Goal: Task Accomplishment & Management: Use online tool/utility

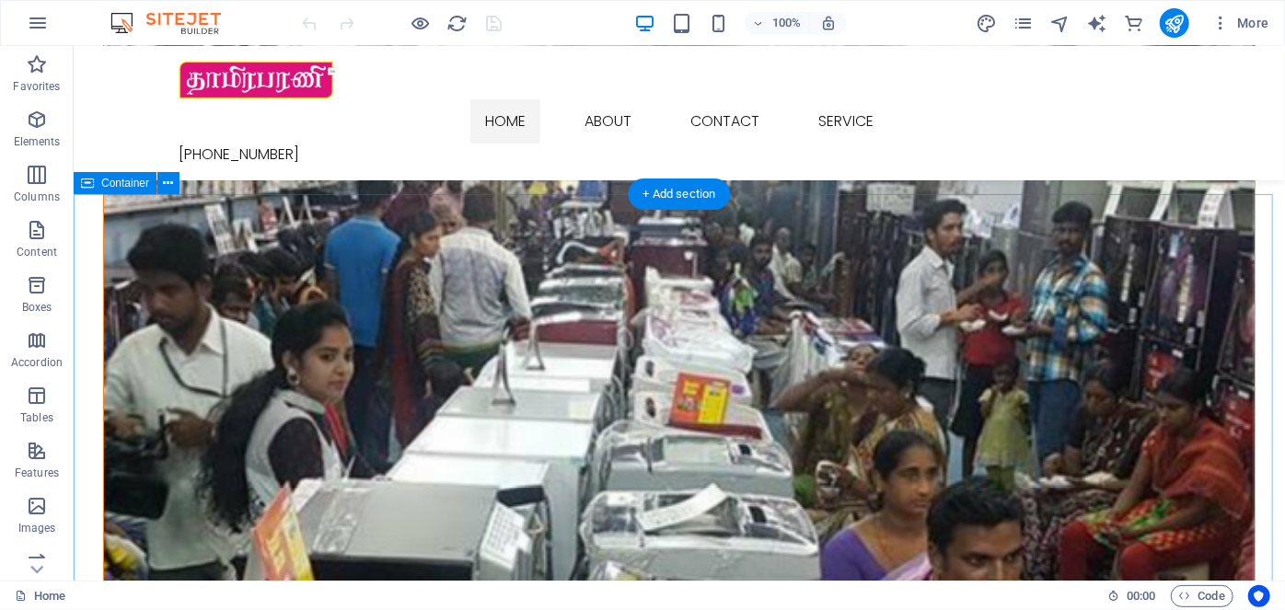
scroll to position [2007, 0]
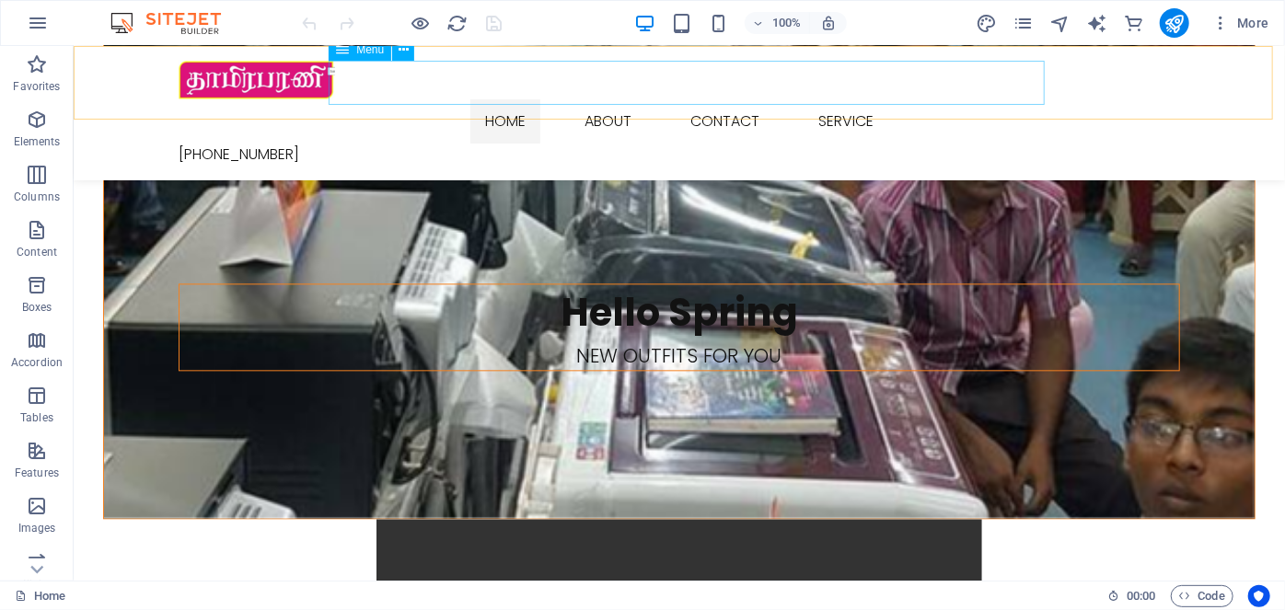
click at [617, 98] on nav "Home About Contact Service" at bounding box center [678, 120] width 1001 height 44
click at [708, 98] on nav "Home About Contact Service" at bounding box center [678, 120] width 1001 height 44
click at [828, 98] on nav "Home About Contact Service" at bounding box center [678, 120] width 1001 height 44
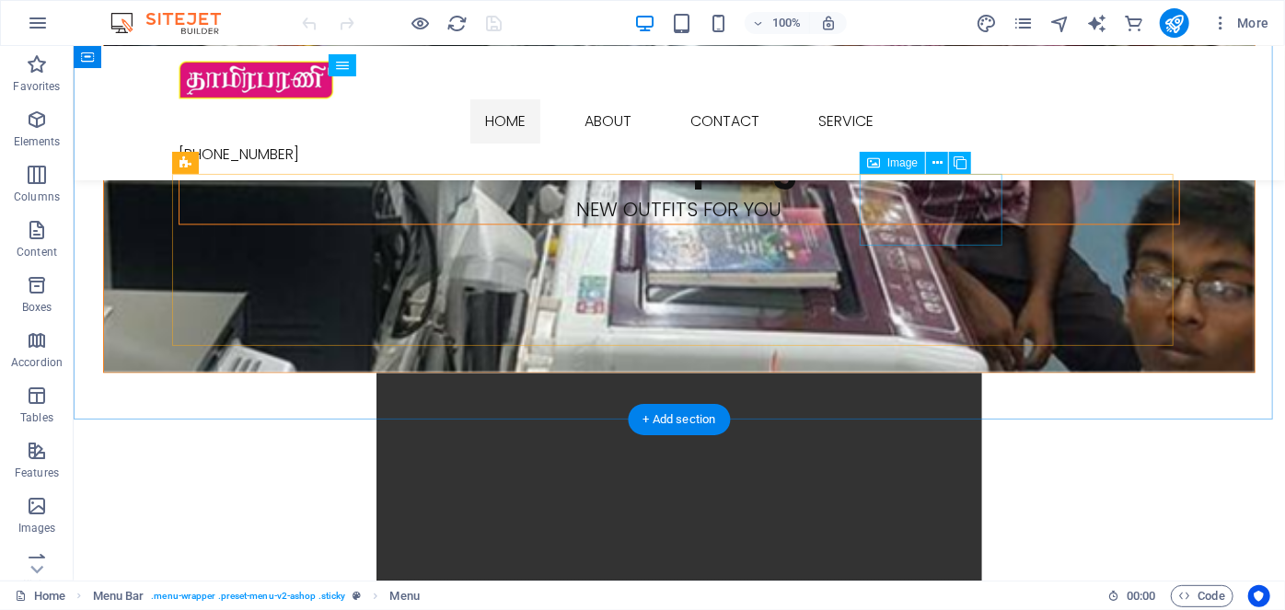
scroll to position [2091, 0]
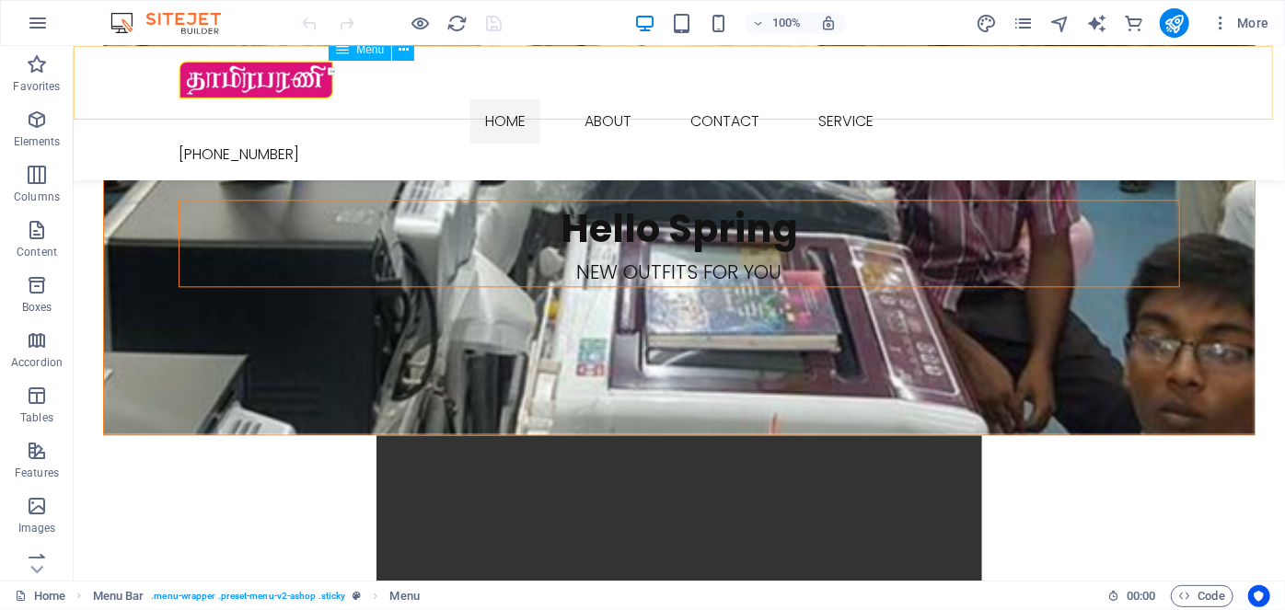
click at [860, 98] on nav "Home About Contact Service" at bounding box center [678, 120] width 1001 height 44
click at [524, 98] on nav "Home About Contact Service" at bounding box center [678, 120] width 1001 height 44
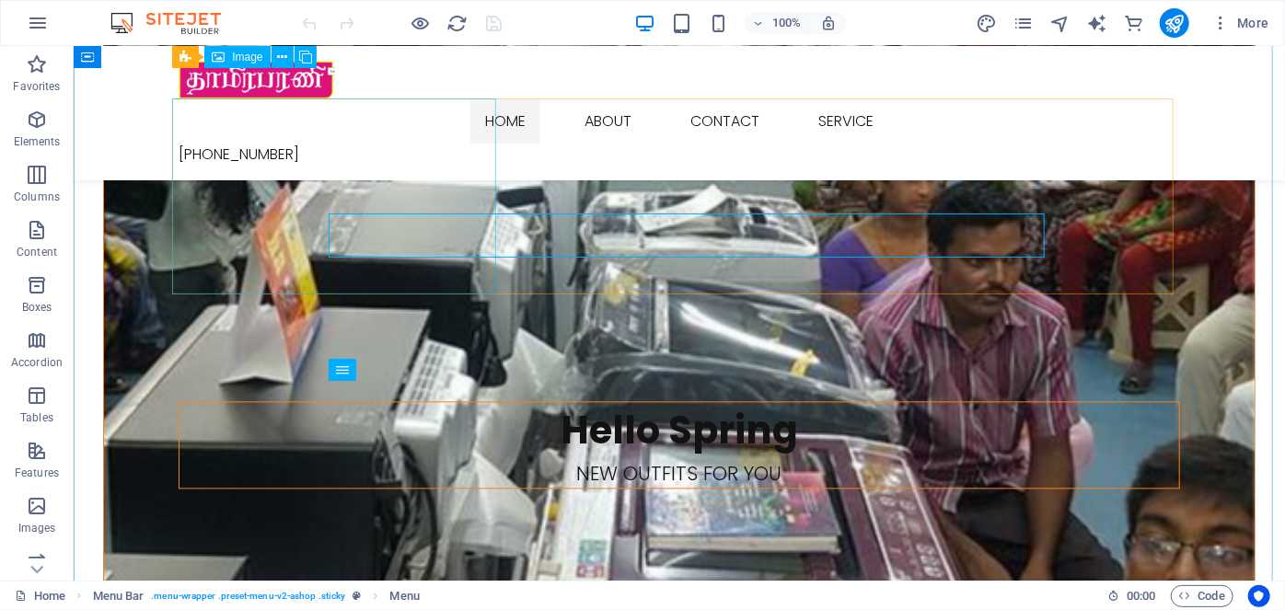
scroll to position [1840, 0]
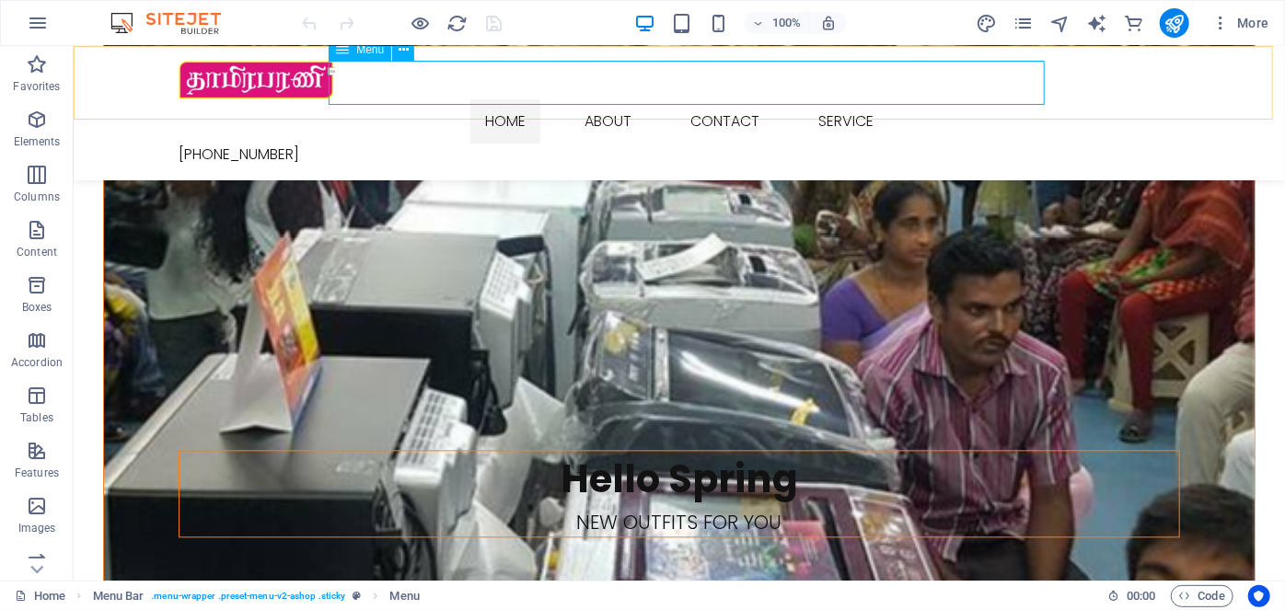
click at [513, 98] on nav "Home About Contact Service" at bounding box center [678, 120] width 1001 height 44
click at [741, 98] on nav "Home About Contact Service" at bounding box center [678, 120] width 1001 height 44
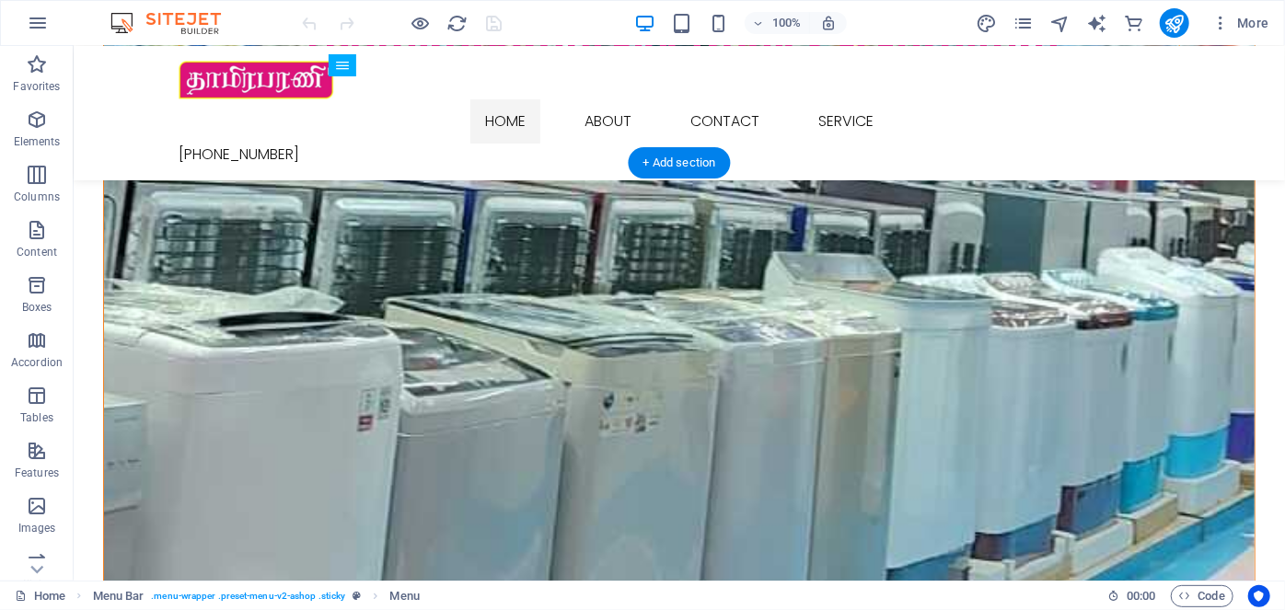
scroll to position [753, 0]
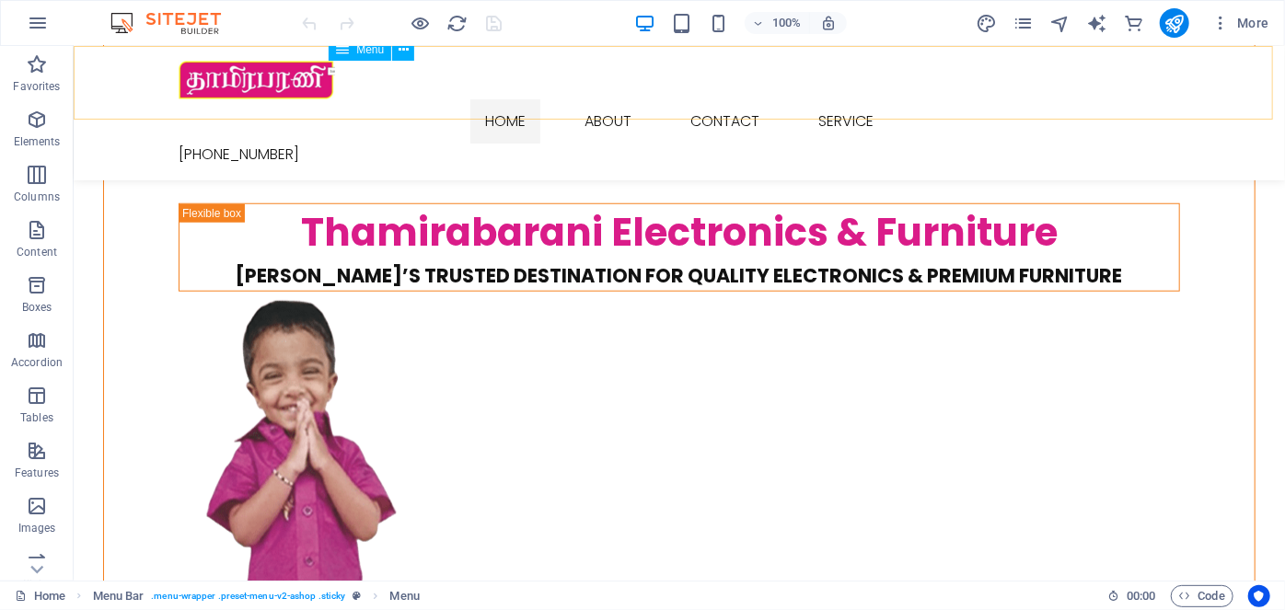
click at [522, 98] on nav "Home About Contact Service" at bounding box center [678, 120] width 1001 height 44
click at [611, 98] on nav "Home About Contact Service" at bounding box center [678, 120] width 1001 height 44
click at [789, 98] on nav "Home About Contact Service" at bounding box center [678, 120] width 1001 height 44
click at [835, 98] on nav "Home About Contact Service" at bounding box center [678, 120] width 1001 height 44
click at [1031, 20] on icon "pages" at bounding box center [1022, 23] width 21 height 21
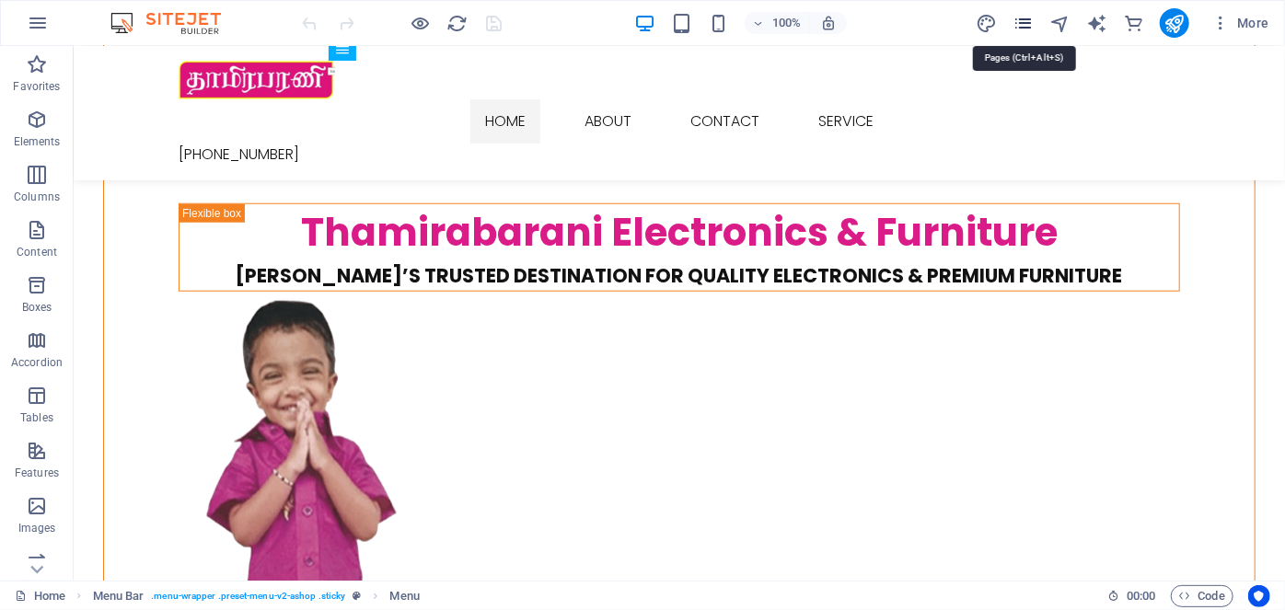
click at [1027, 22] on icon "pages" at bounding box center [1022, 23] width 21 height 21
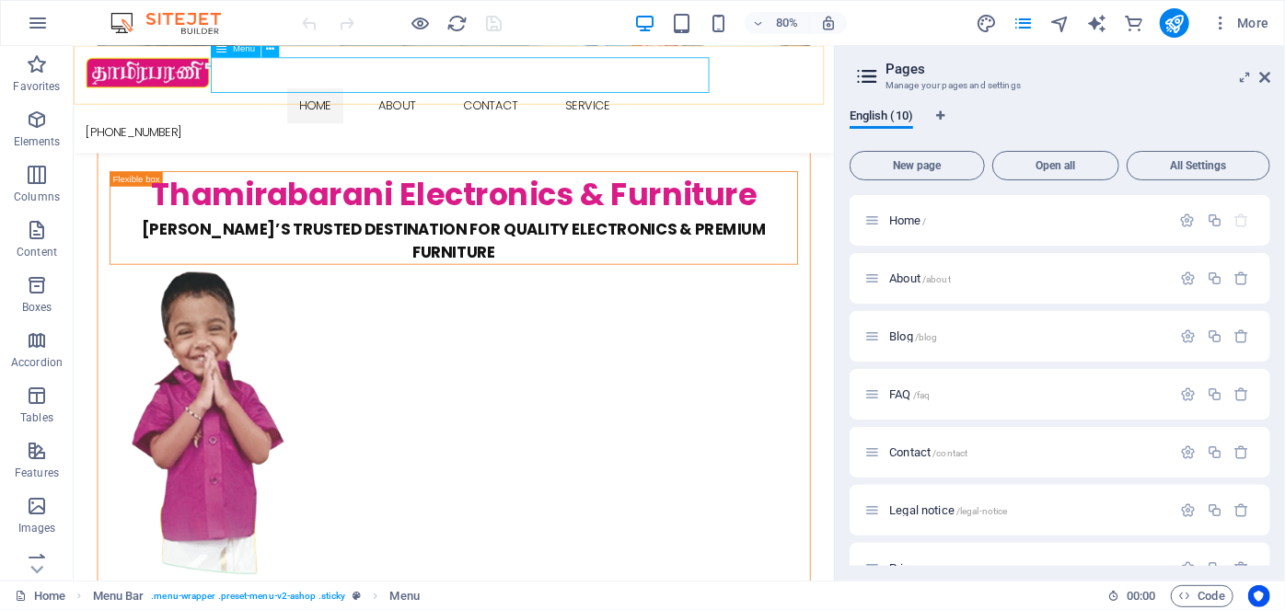
click at [605, 98] on nav "Home About Contact Service" at bounding box center [547, 120] width 921 height 44
click at [1269, 80] on icon at bounding box center [1264, 77] width 11 height 15
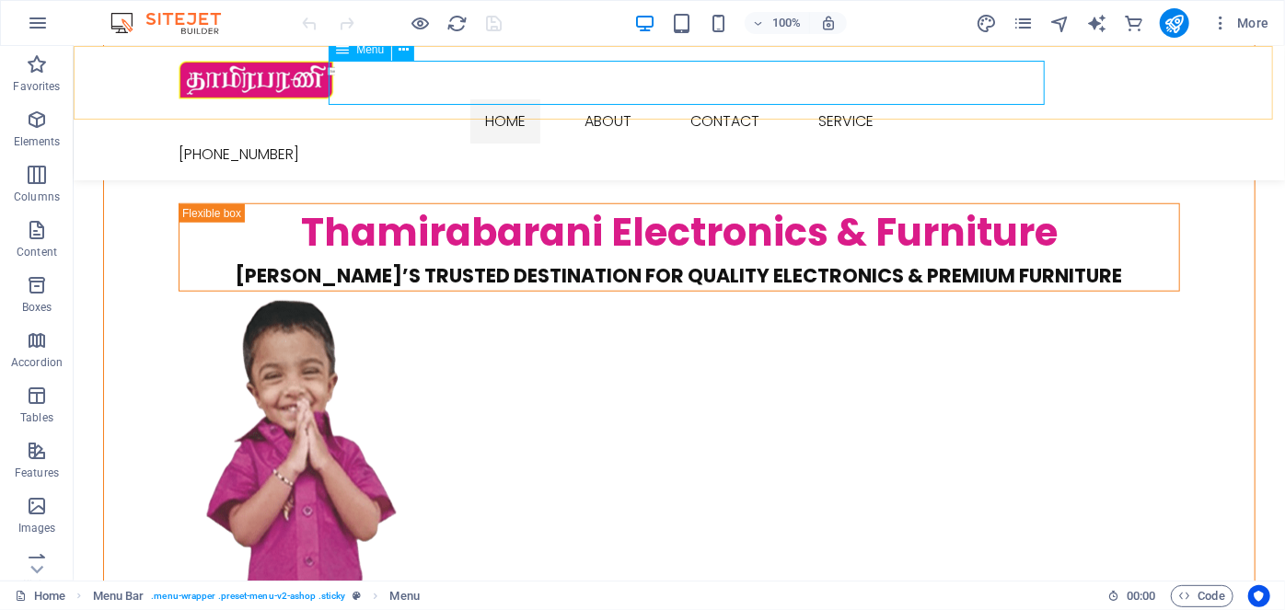
click at [625, 98] on nav "Home About Contact Service" at bounding box center [678, 120] width 1001 height 44
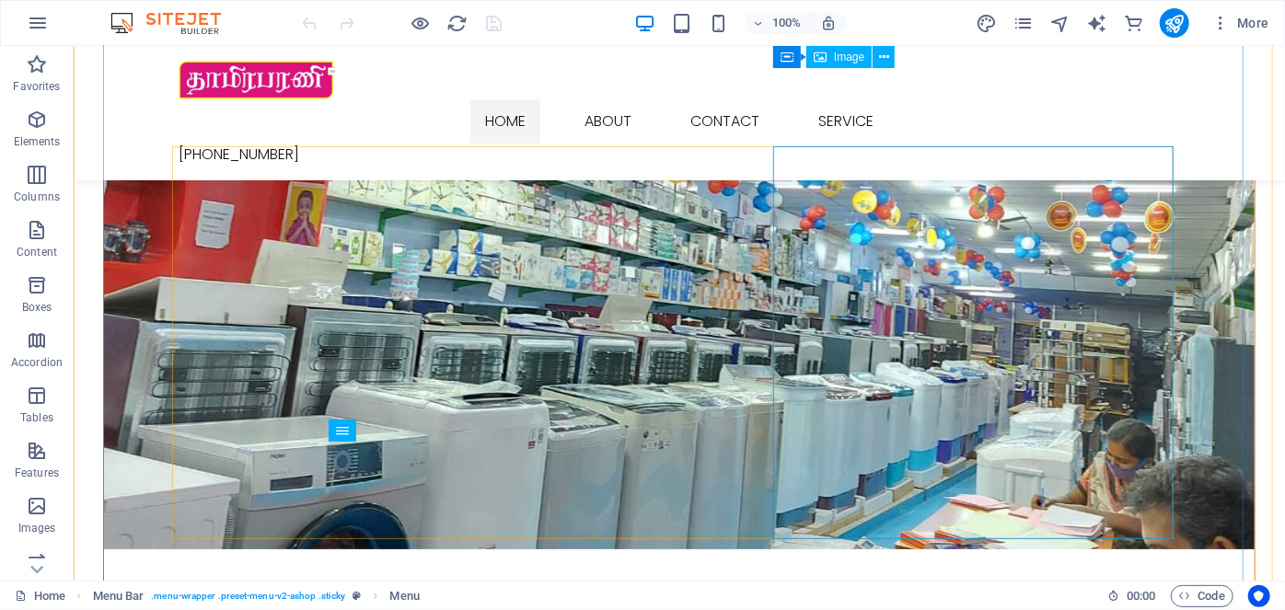
scroll to position [83, 0]
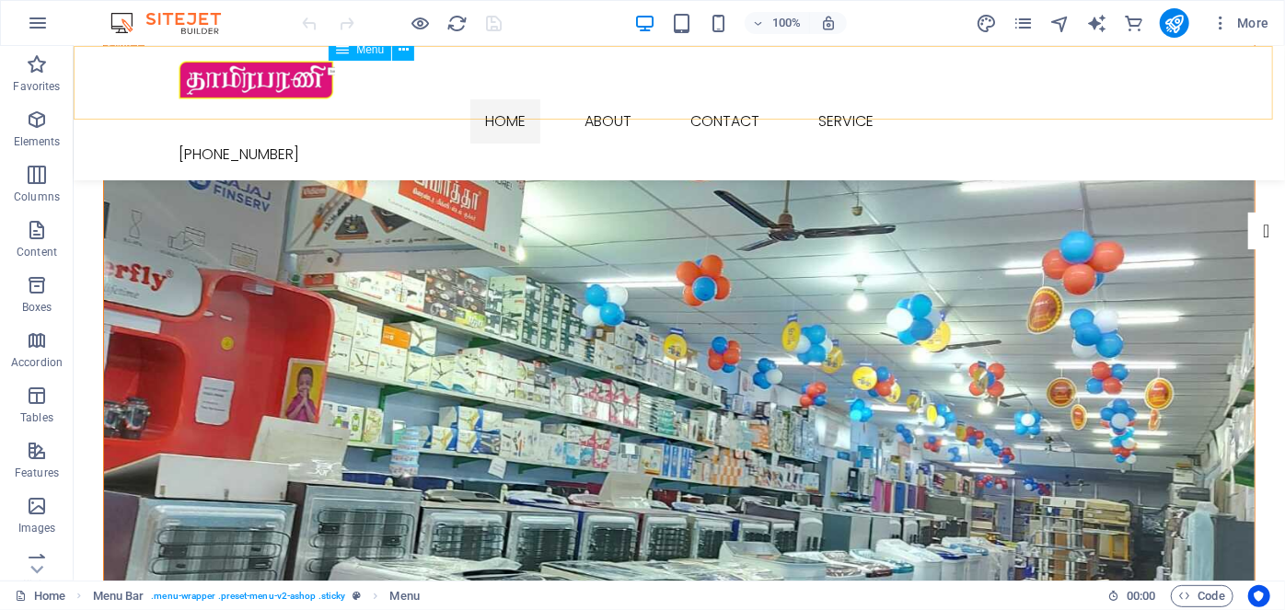
click at [710, 98] on nav "Home About Contact Service" at bounding box center [678, 120] width 1001 height 44
click at [620, 98] on nav "Home About Contact Service" at bounding box center [678, 120] width 1001 height 44
click at [507, 98] on nav "Home About Contact Service" at bounding box center [678, 120] width 1001 height 44
click at [225, 80] on figure at bounding box center [678, 79] width 1001 height 39
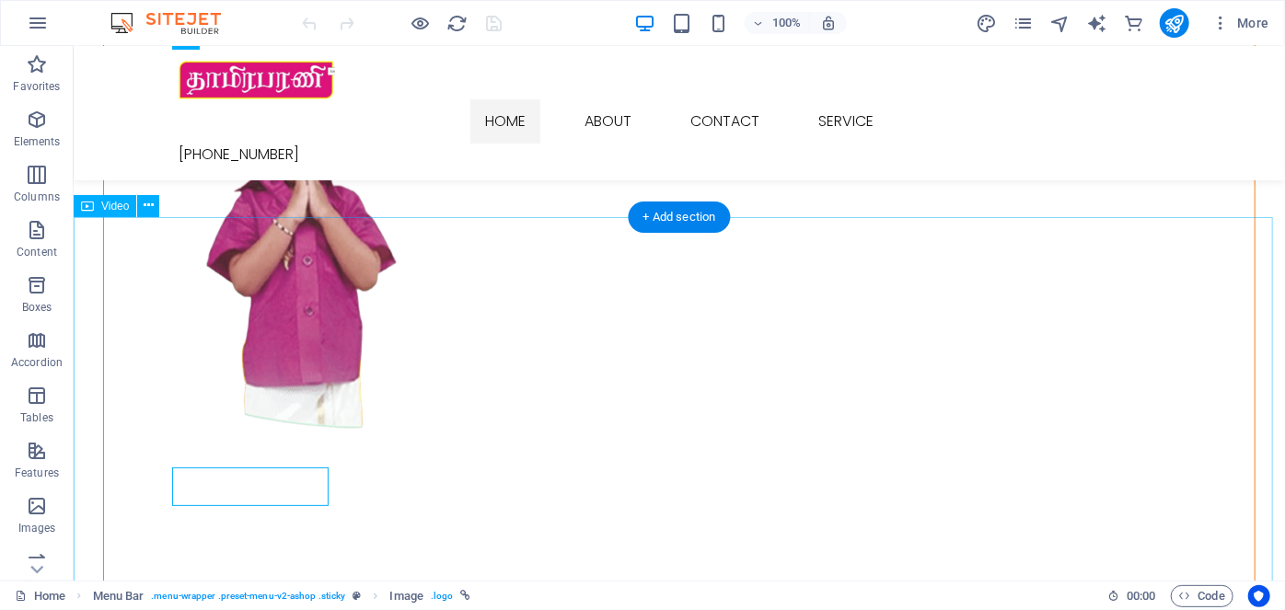
scroll to position [1254, 0]
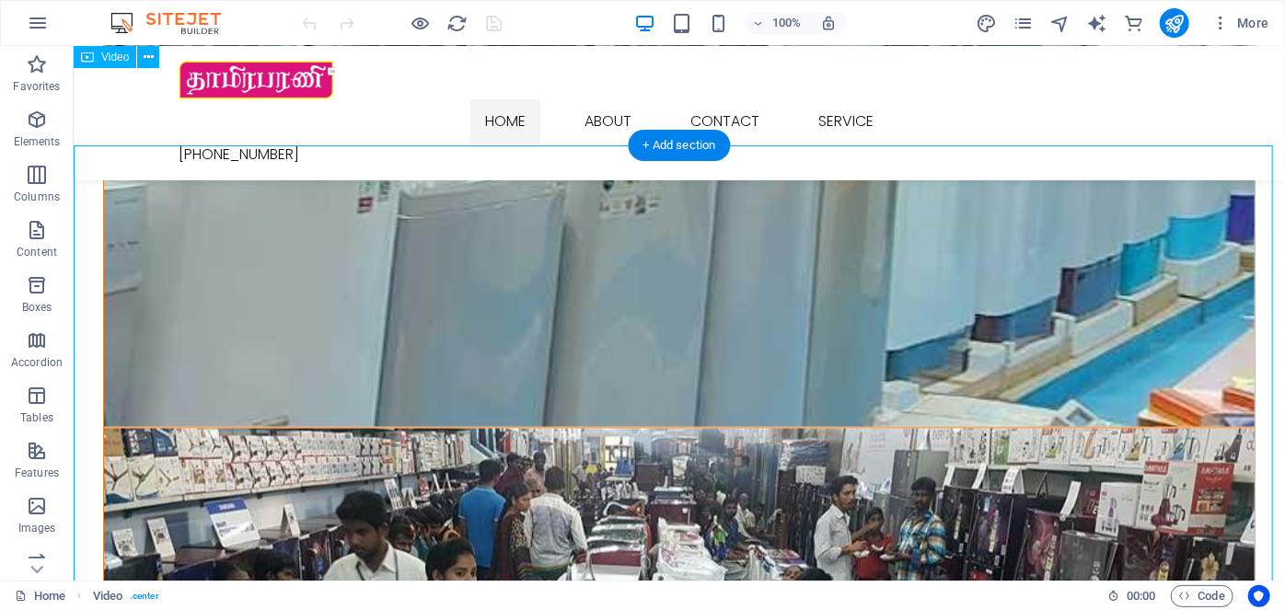
scroll to position [1087, 0]
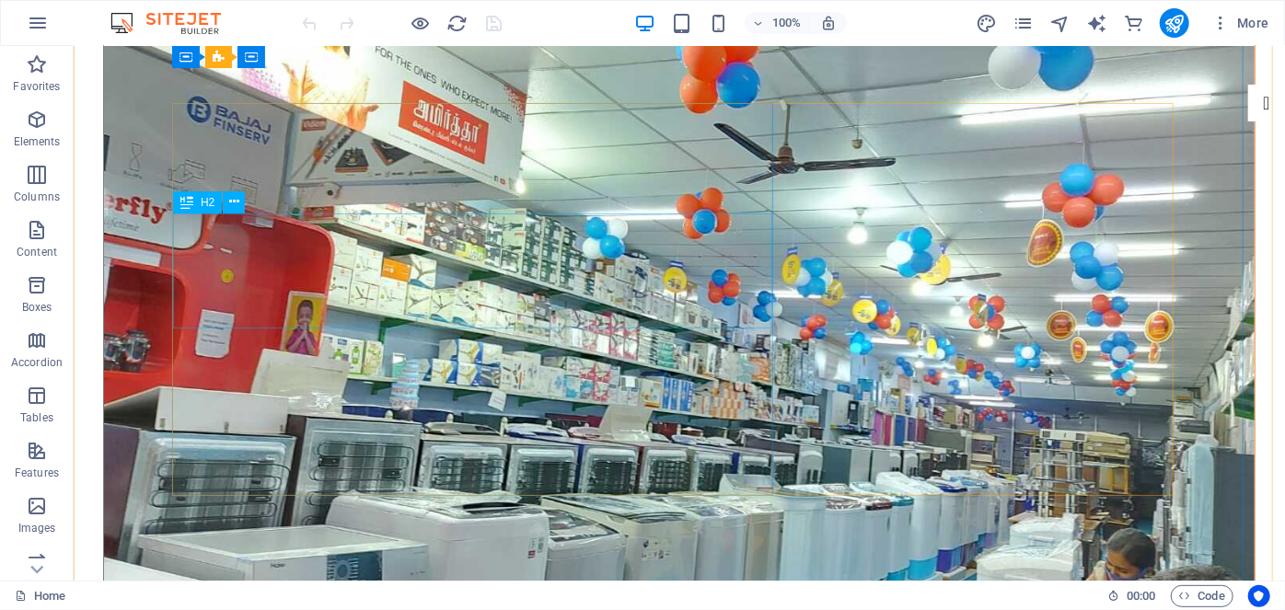
scroll to position [0, 0]
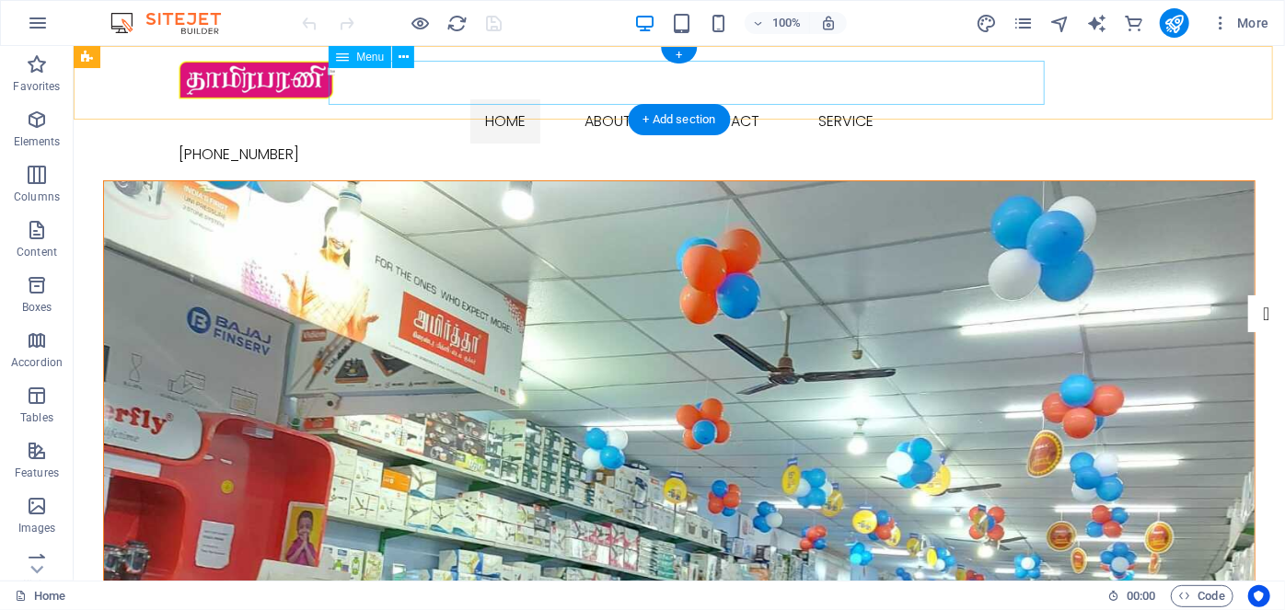
click at [840, 98] on nav "Home About Contact Service" at bounding box center [678, 120] width 1001 height 44
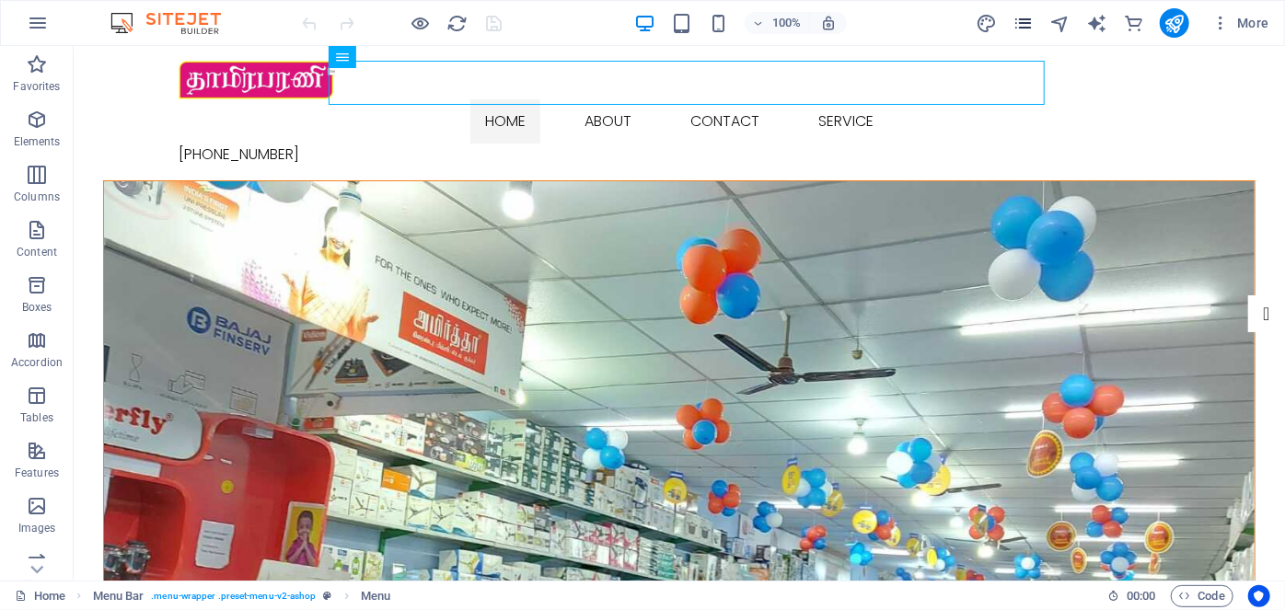
click at [1032, 30] on icon "pages" at bounding box center [1022, 23] width 21 height 21
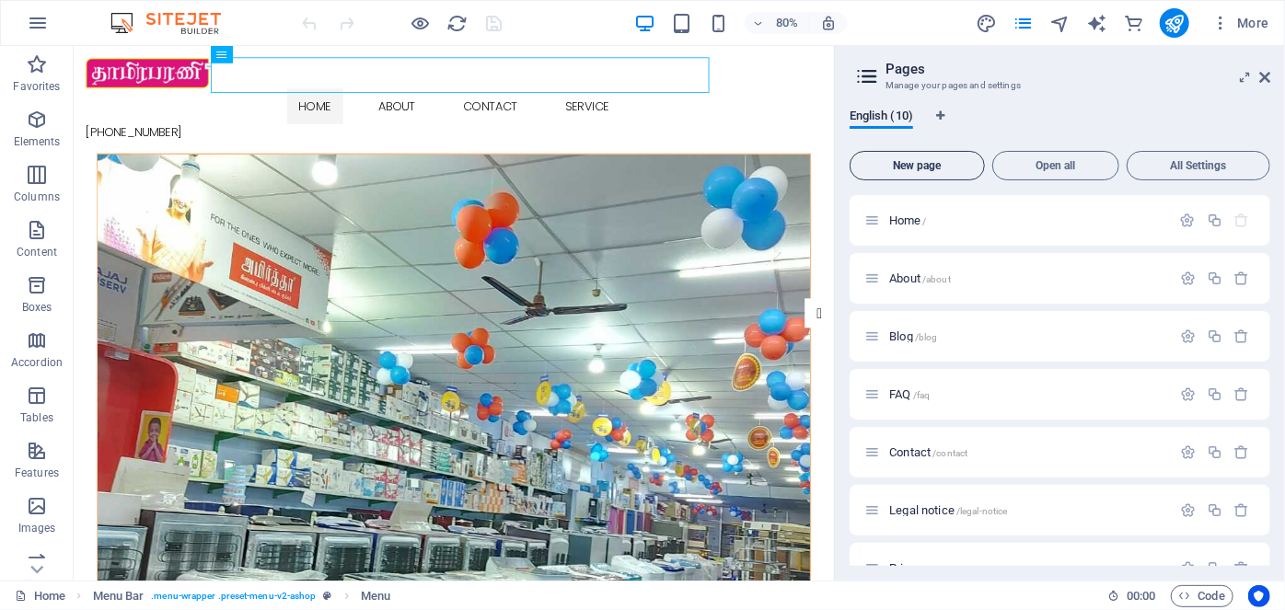
click at [920, 167] on span "New page" at bounding box center [917, 165] width 119 height 11
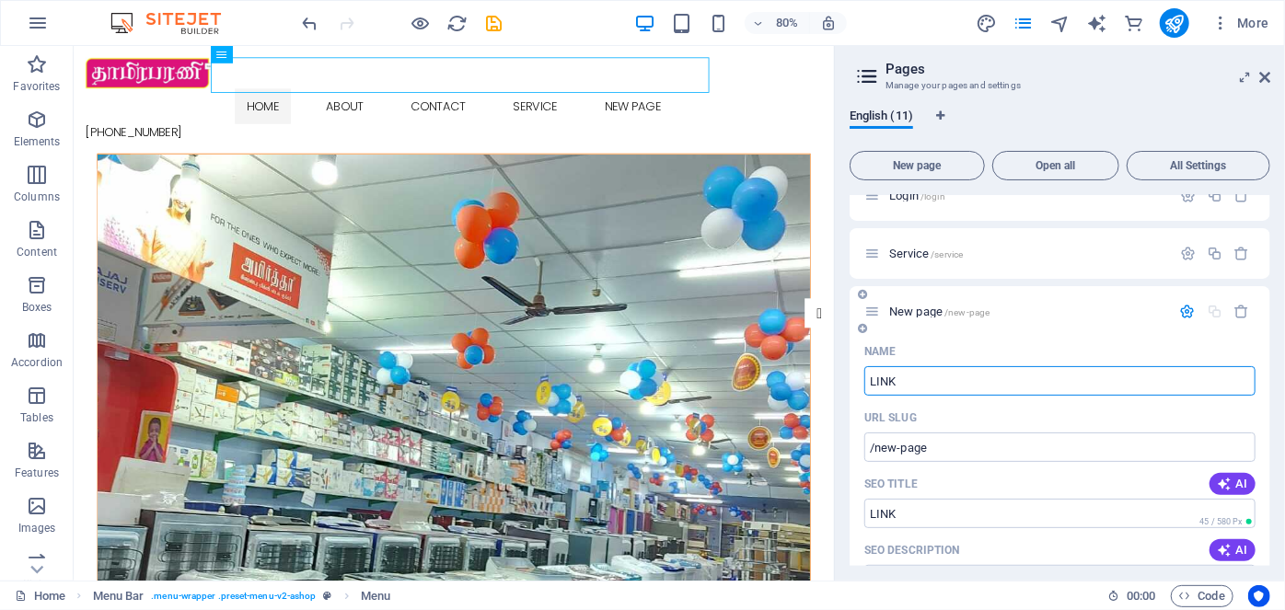
type input "LINK"
type input "/link"
type input "LINKS"
type input "/links"
type input "LINKS"
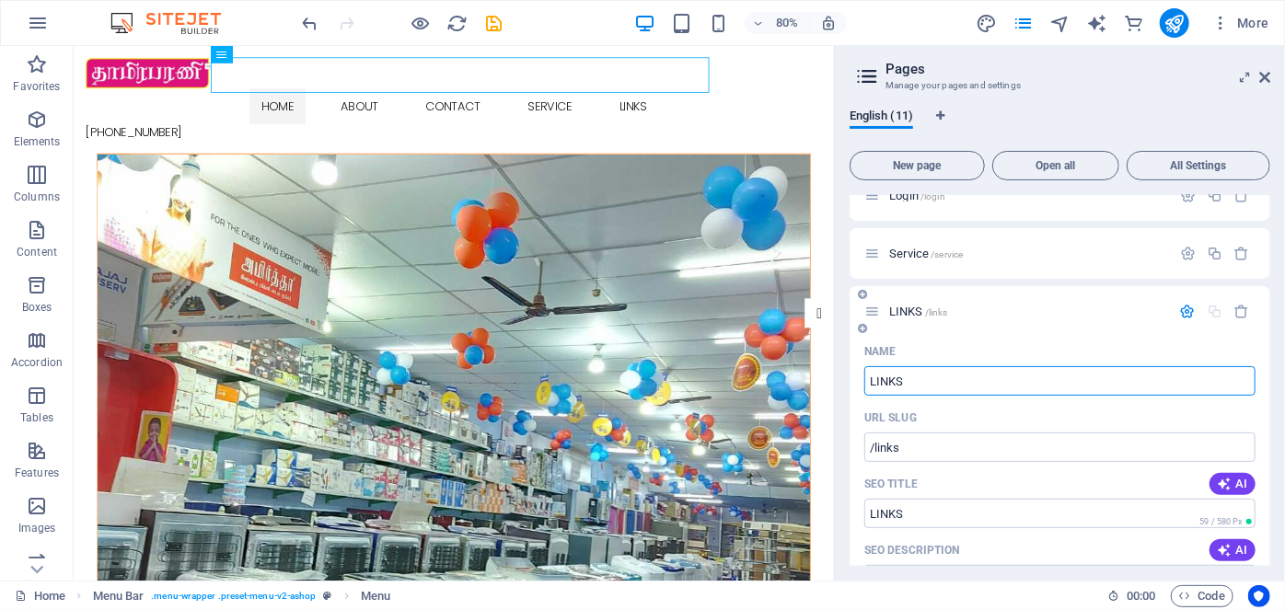
click at [1015, 421] on div "URL SLUG" at bounding box center [1059, 417] width 391 height 29
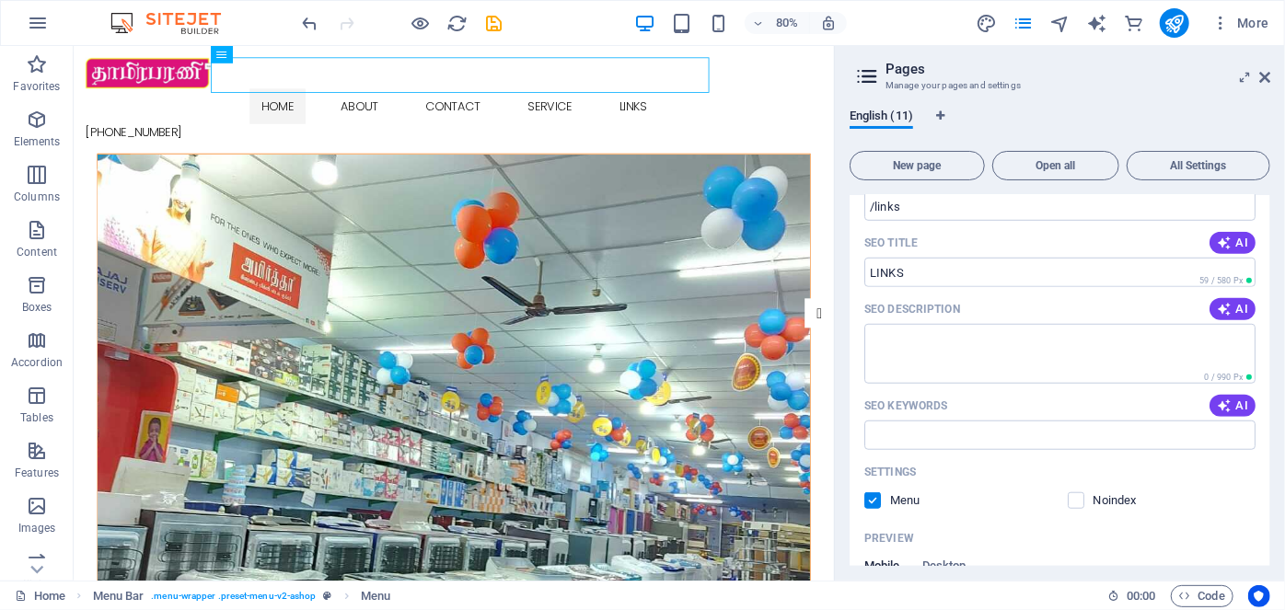
scroll to position [740, 0]
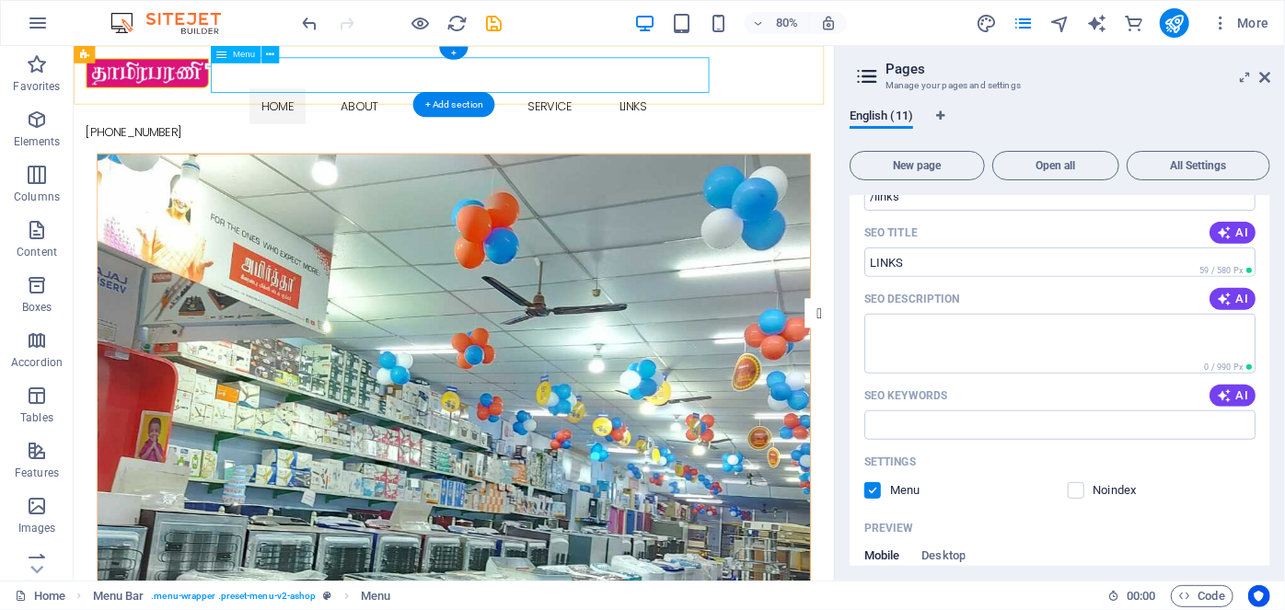
click at [784, 98] on nav "Home About Contact Service LINKS" at bounding box center [547, 120] width 921 height 44
click at [790, 180] on figure at bounding box center [548, 524] width 890 height 688
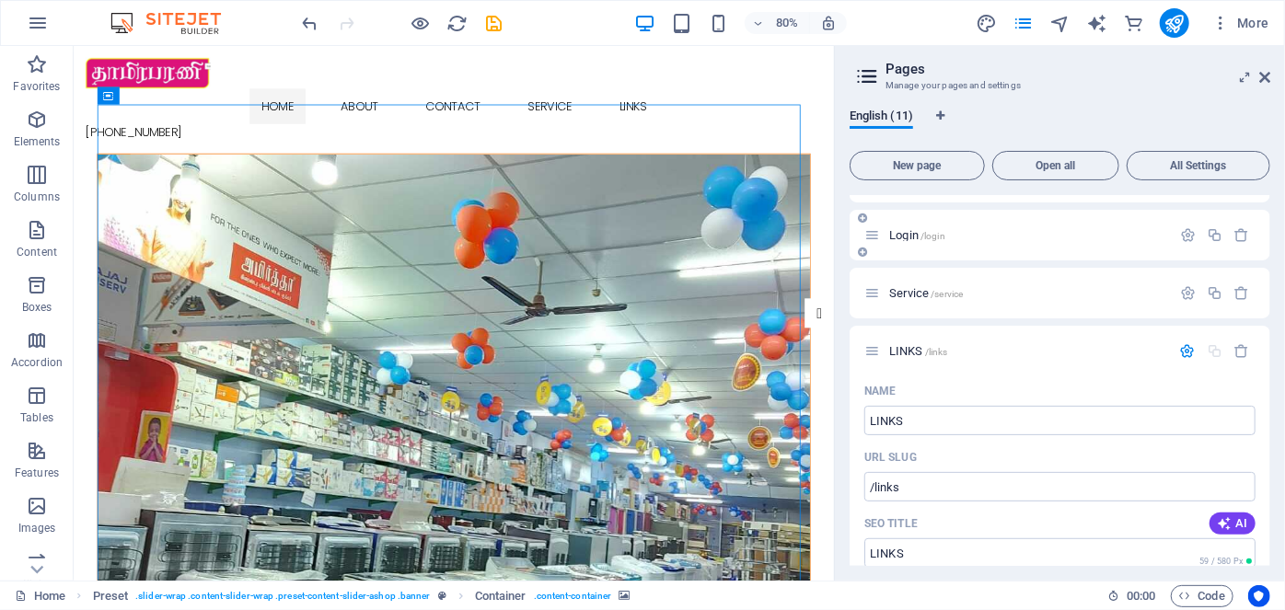
scroll to position [405, 0]
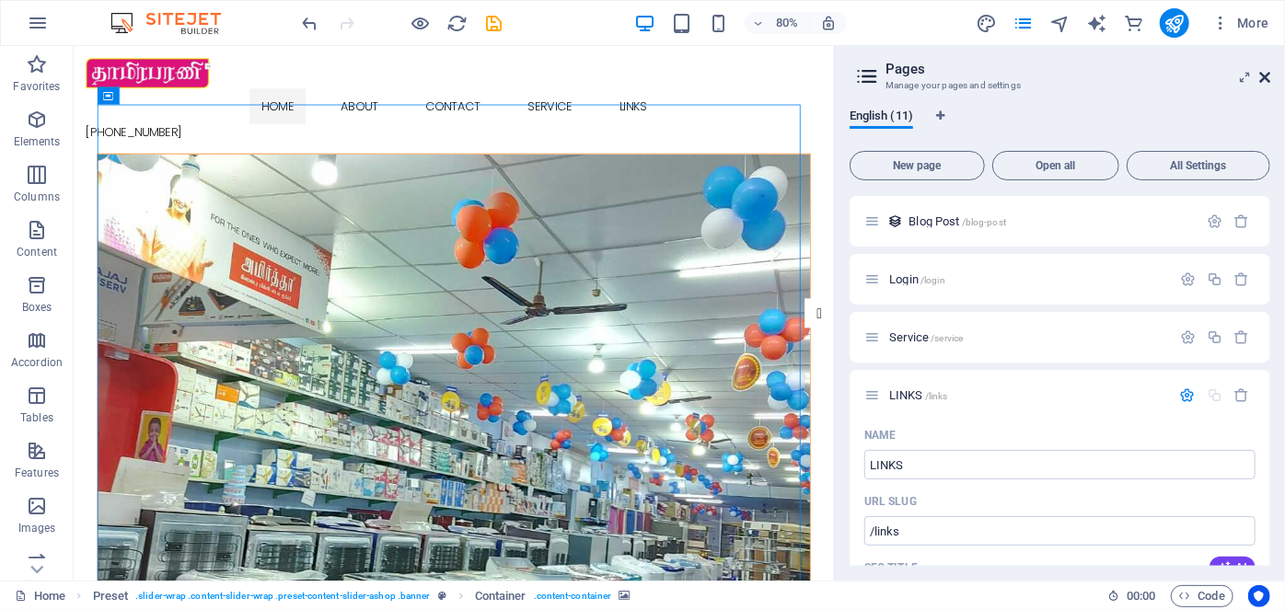
click at [1266, 75] on icon at bounding box center [1264, 77] width 11 height 15
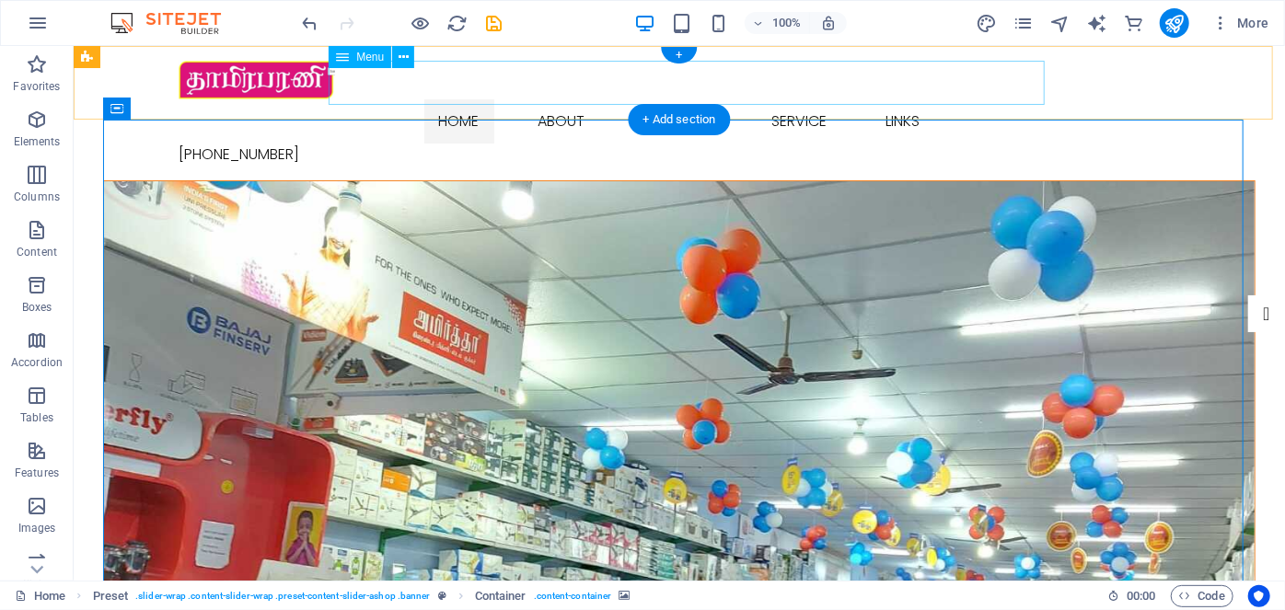
click at [894, 98] on nav "Home About Contact Service LINKS" at bounding box center [678, 120] width 1001 height 44
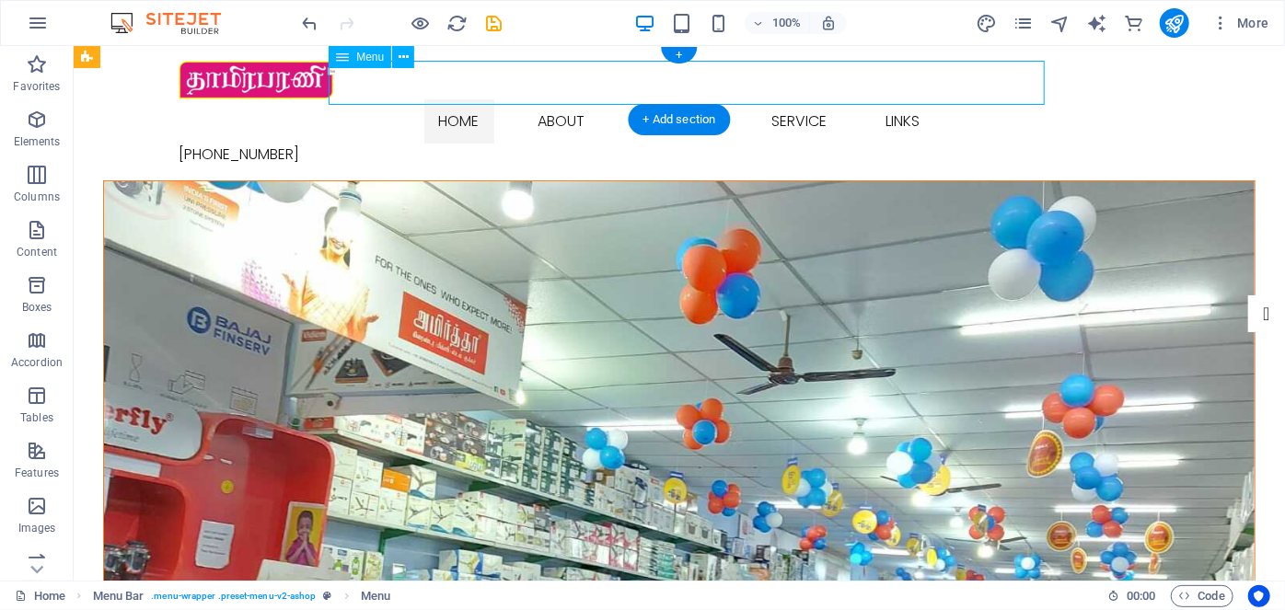
click at [898, 98] on nav "Home About Contact Service LINKS" at bounding box center [678, 120] width 1001 height 44
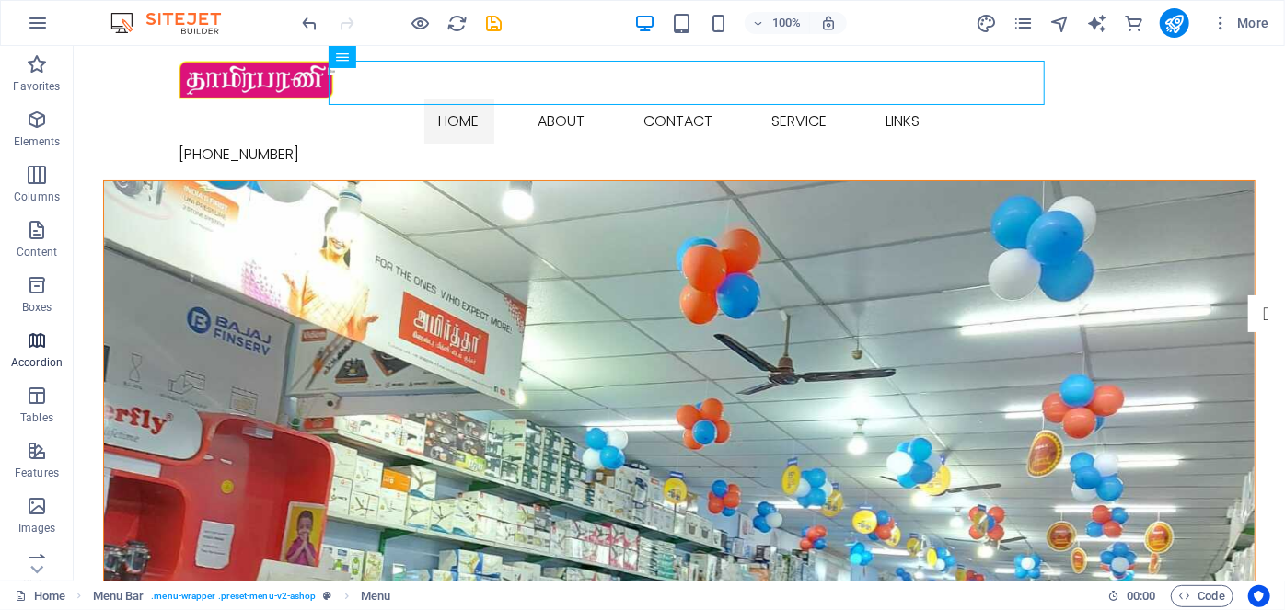
scroll to position [250, 0]
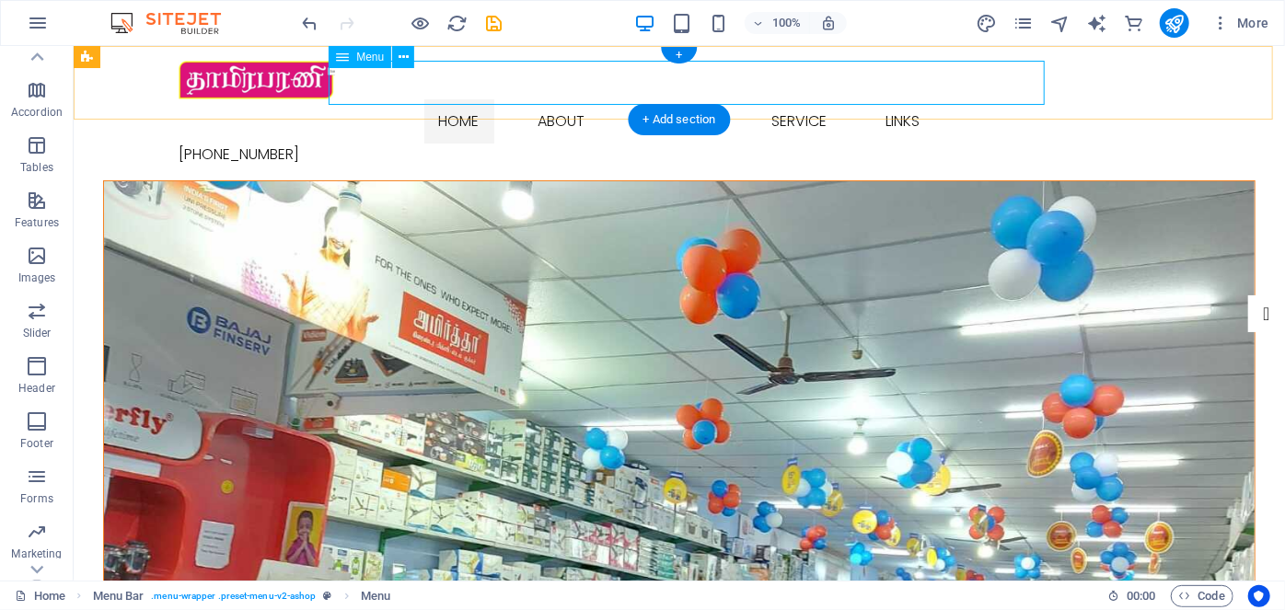
click at [675, 98] on nav "Home About Contact Service LINKS" at bounding box center [678, 120] width 1001 height 44
click at [683, 49] on div "+" at bounding box center [679, 55] width 36 height 17
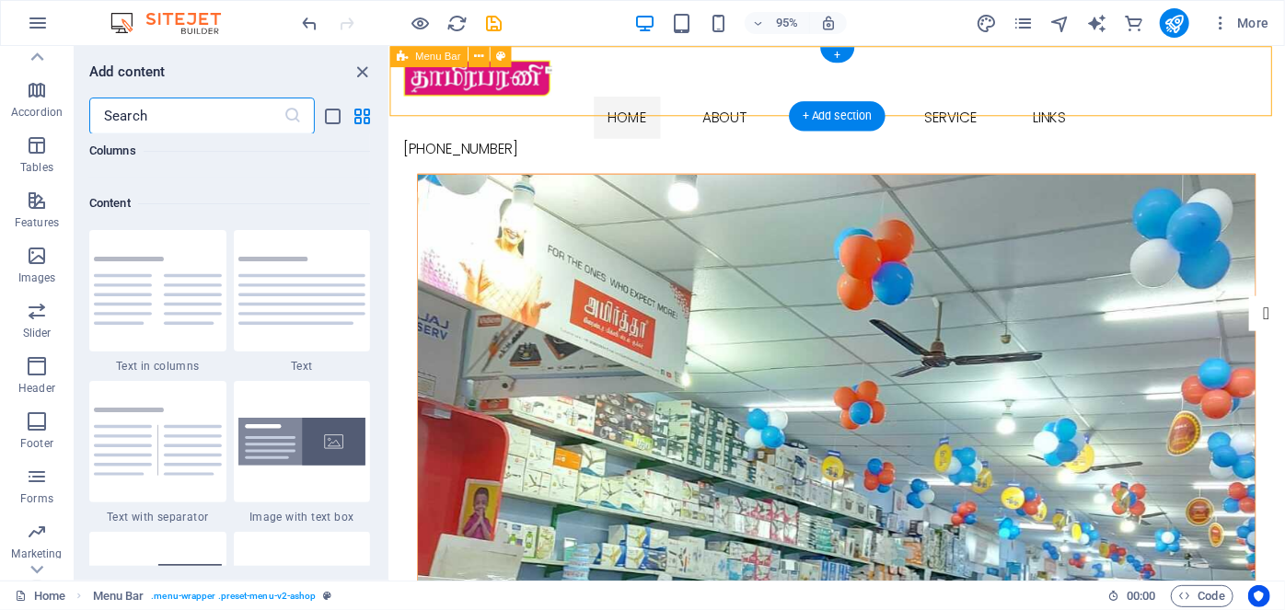
scroll to position [3370, 0]
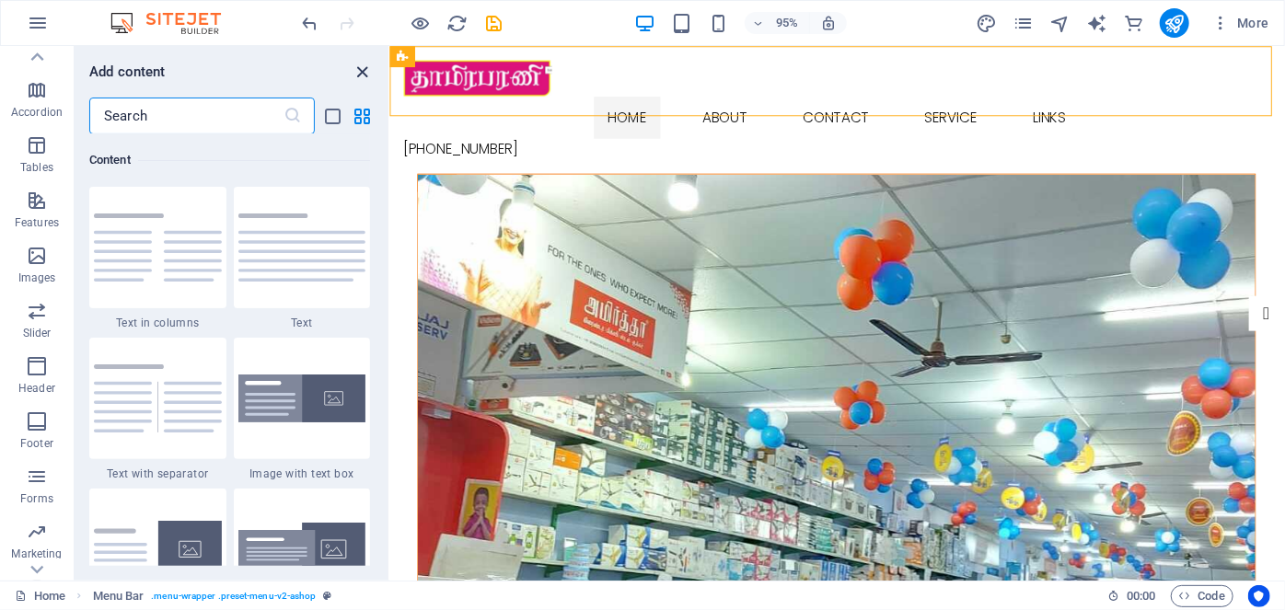
click at [363, 76] on icon "close panel" at bounding box center [362, 72] width 21 height 21
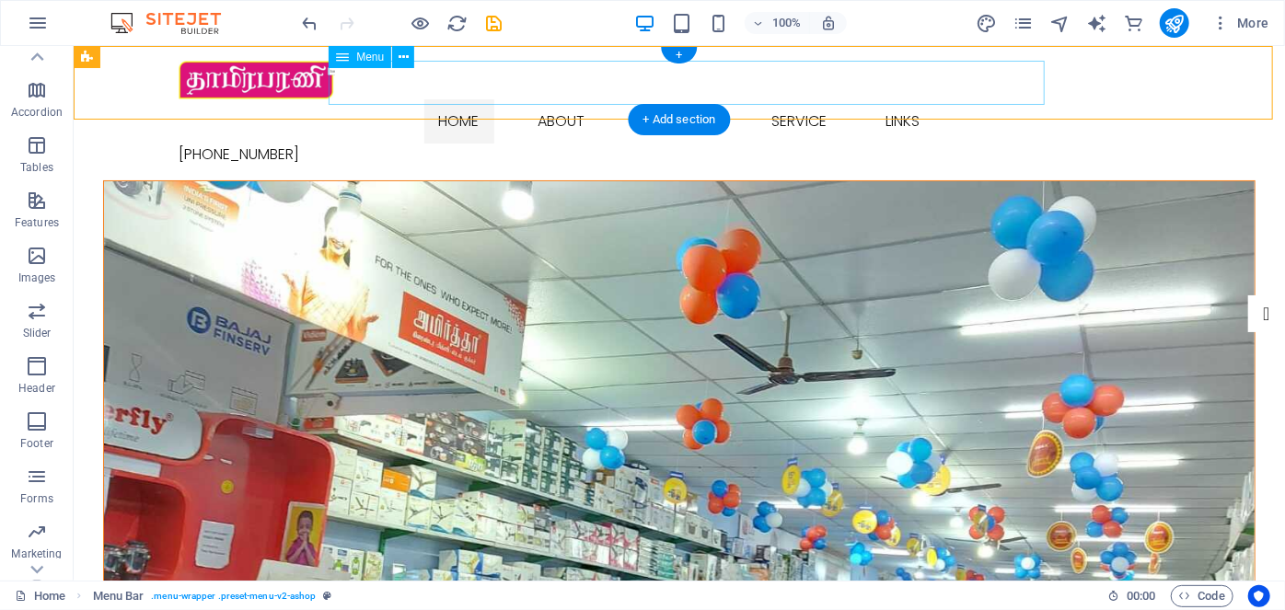
click at [920, 98] on nav "Home About Contact Service LINKS" at bounding box center [678, 120] width 1001 height 44
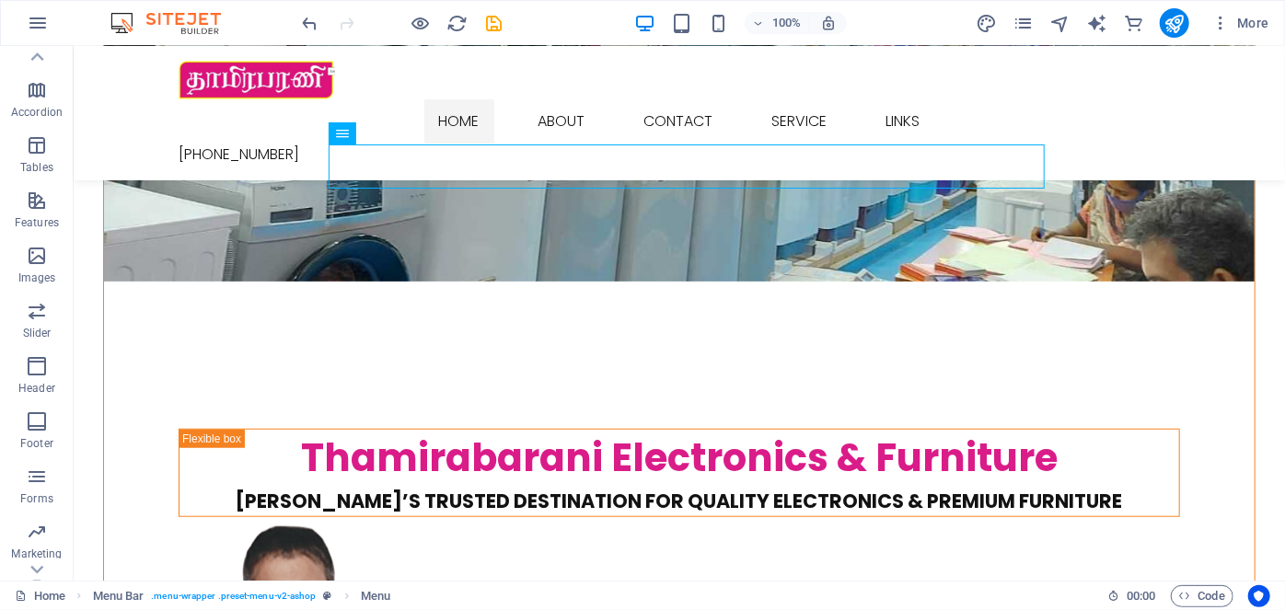
scroll to position [501, 0]
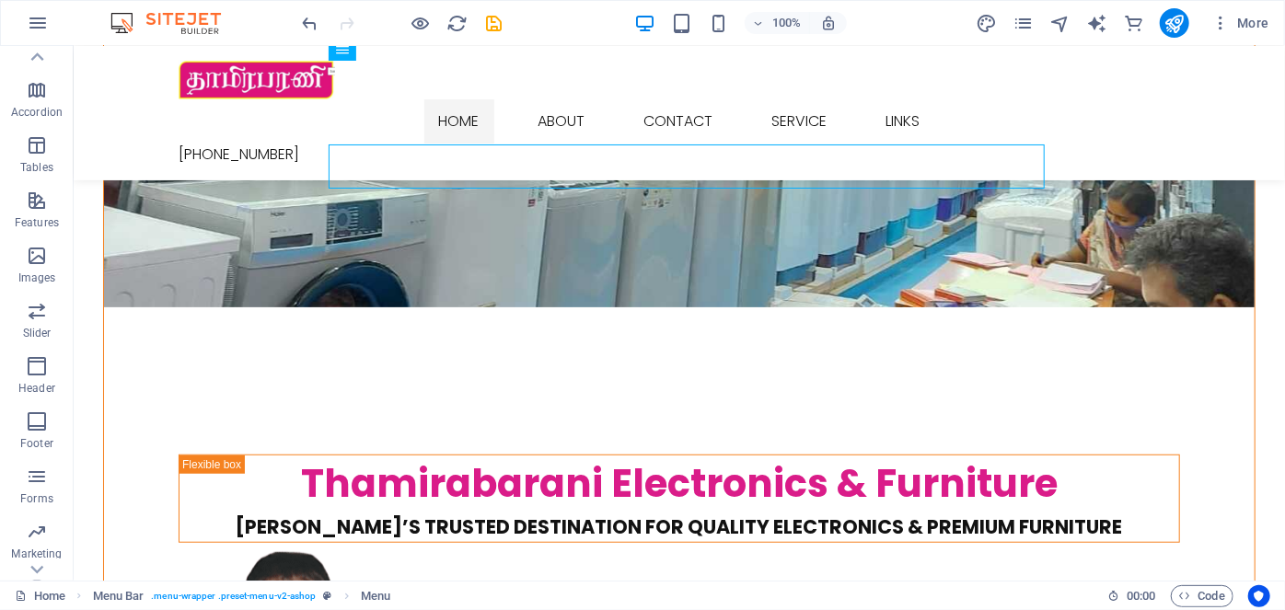
click at [1020, 35] on div "More" at bounding box center [1125, 22] width 301 height 29
click at [1020, 28] on icon "pages" at bounding box center [1022, 23] width 21 height 21
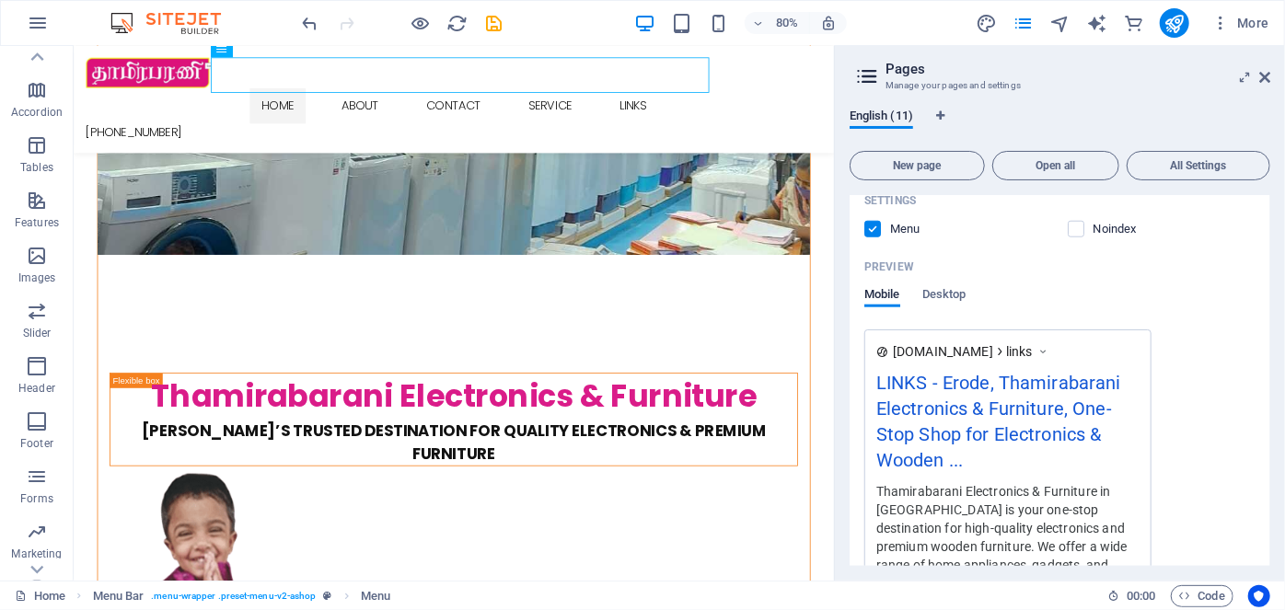
scroll to position [1102, 0]
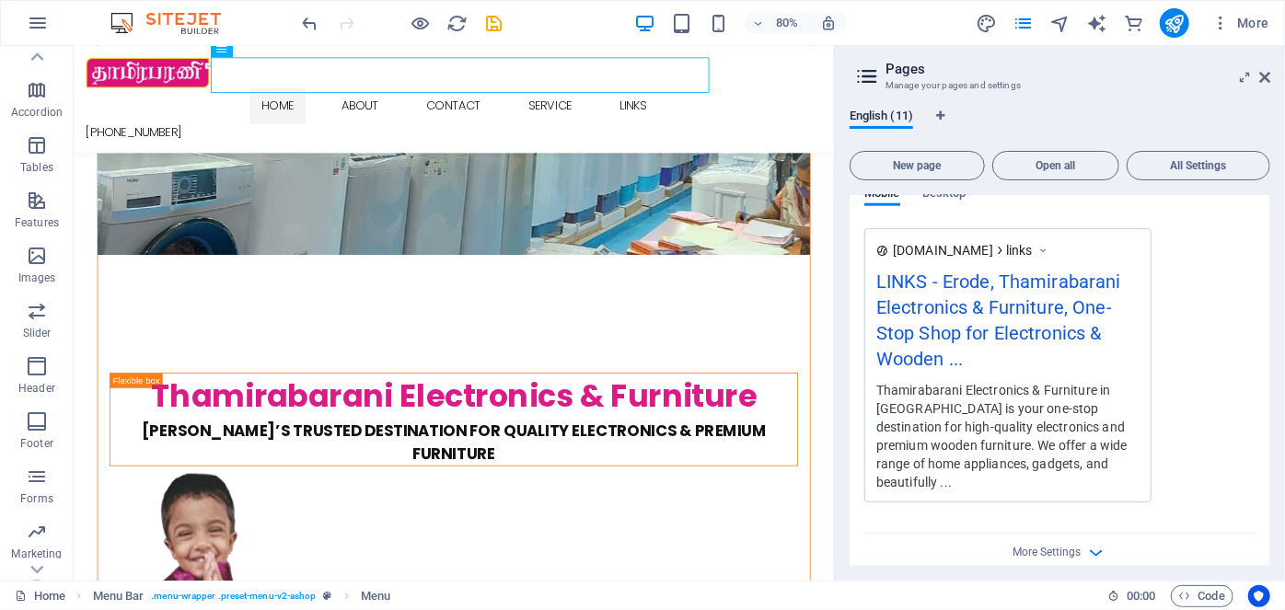
click at [1089, 550] on div "Name LINKS ​ URL SLUG /links ​ SEO Title AI ​ 962 / 580 Px SEO Description AI ​…" at bounding box center [1059, 150] width 421 height 855
click at [1094, 543] on icon "button" at bounding box center [1096, 552] width 21 height 21
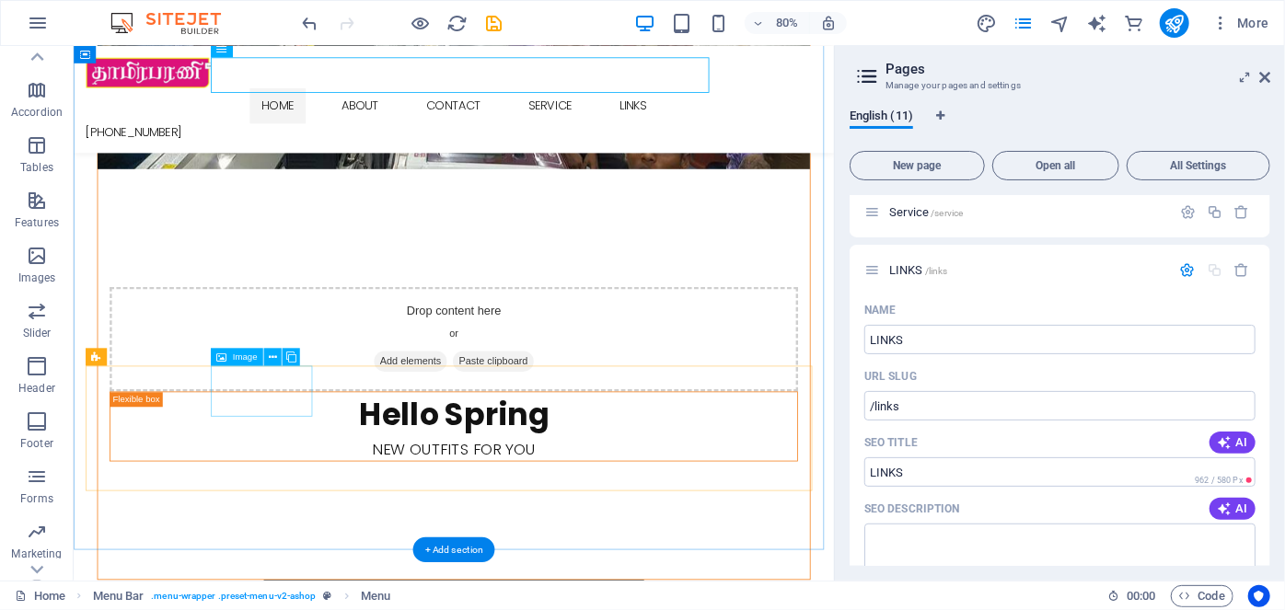
scroll to position [2174, 0]
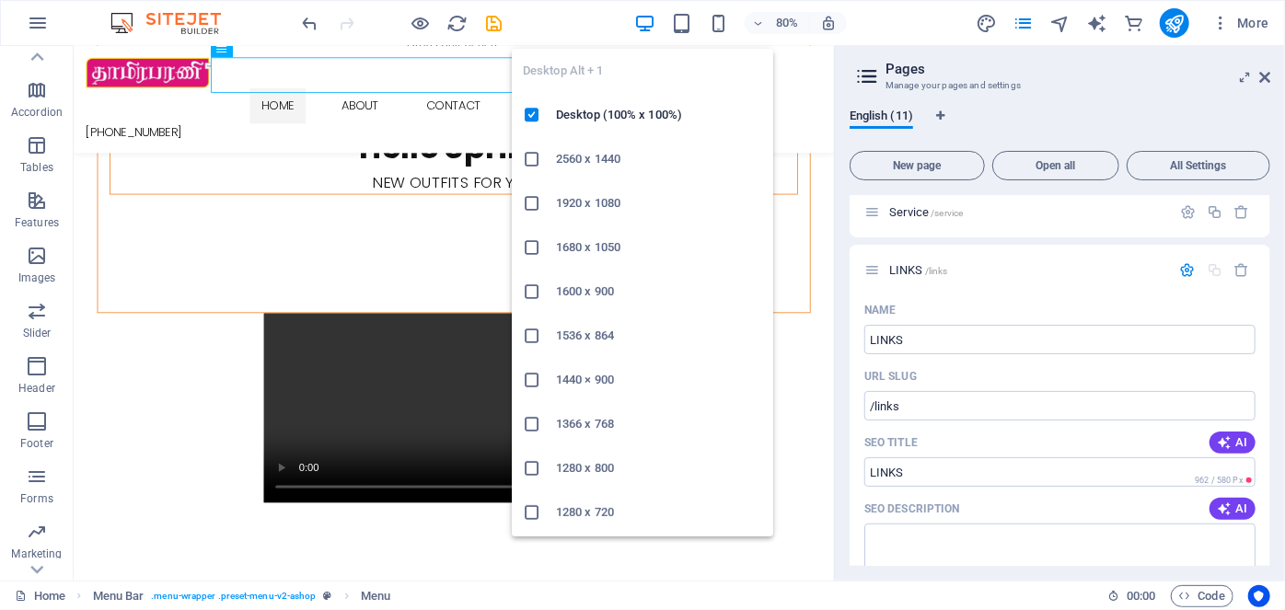
click at [650, 25] on icon "button" at bounding box center [644, 23] width 21 height 21
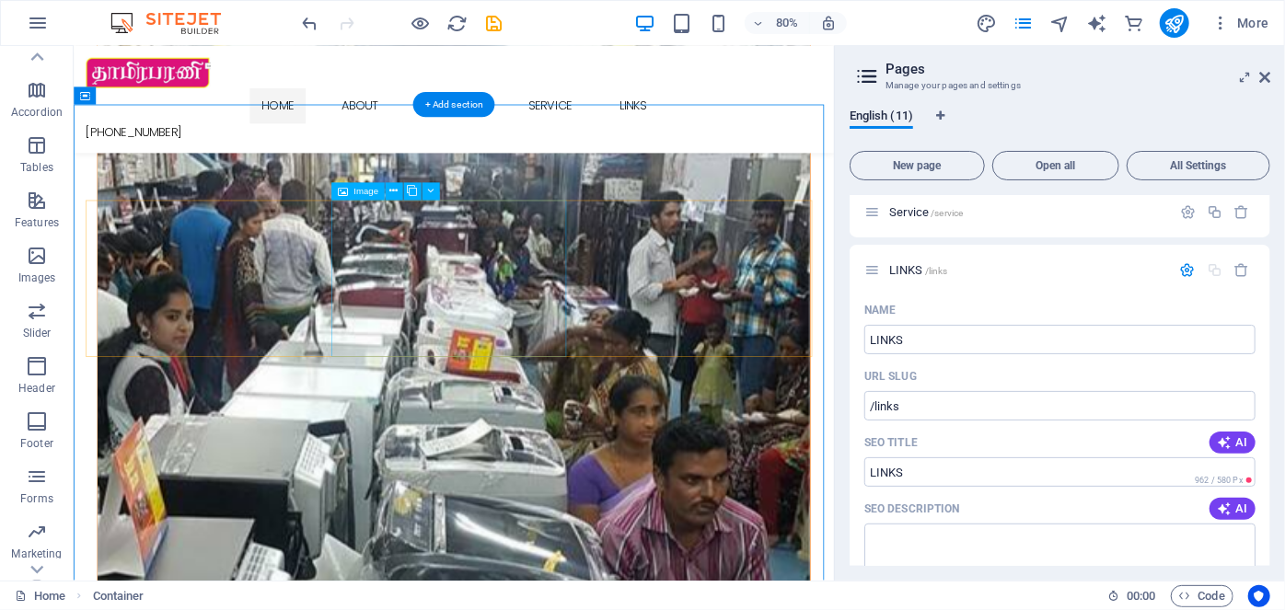
scroll to position [1422, 0]
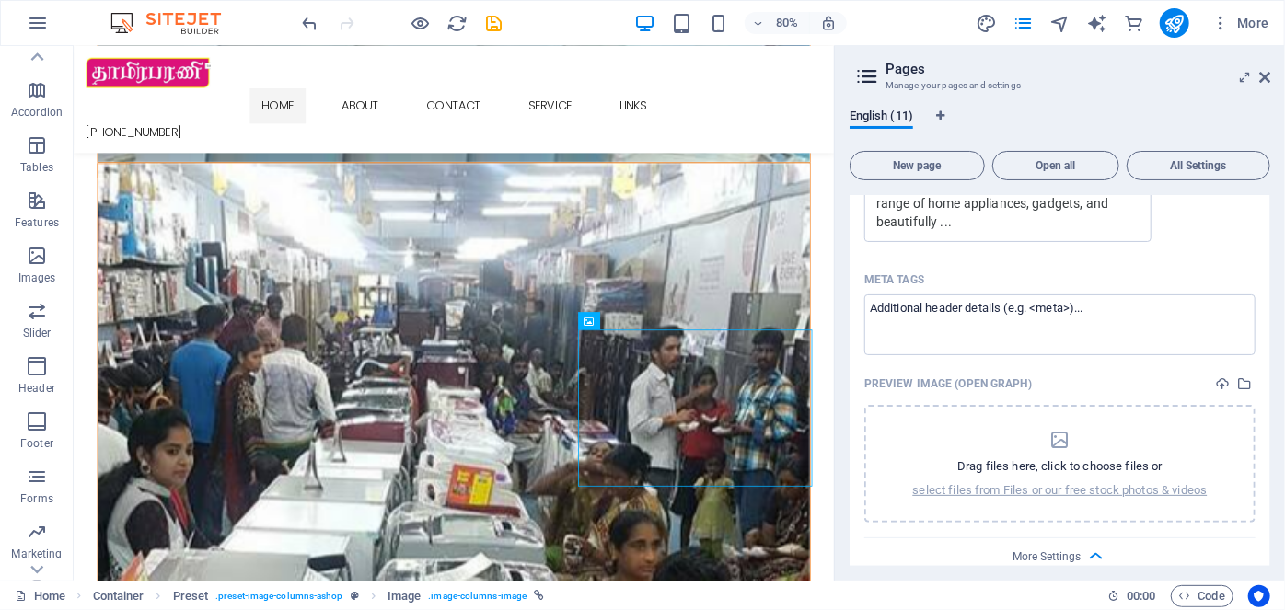
scroll to position [1365, 0]
click at [1070, 547] on span "More Settings" at bounding box center [1047, 553] width 68 height 13
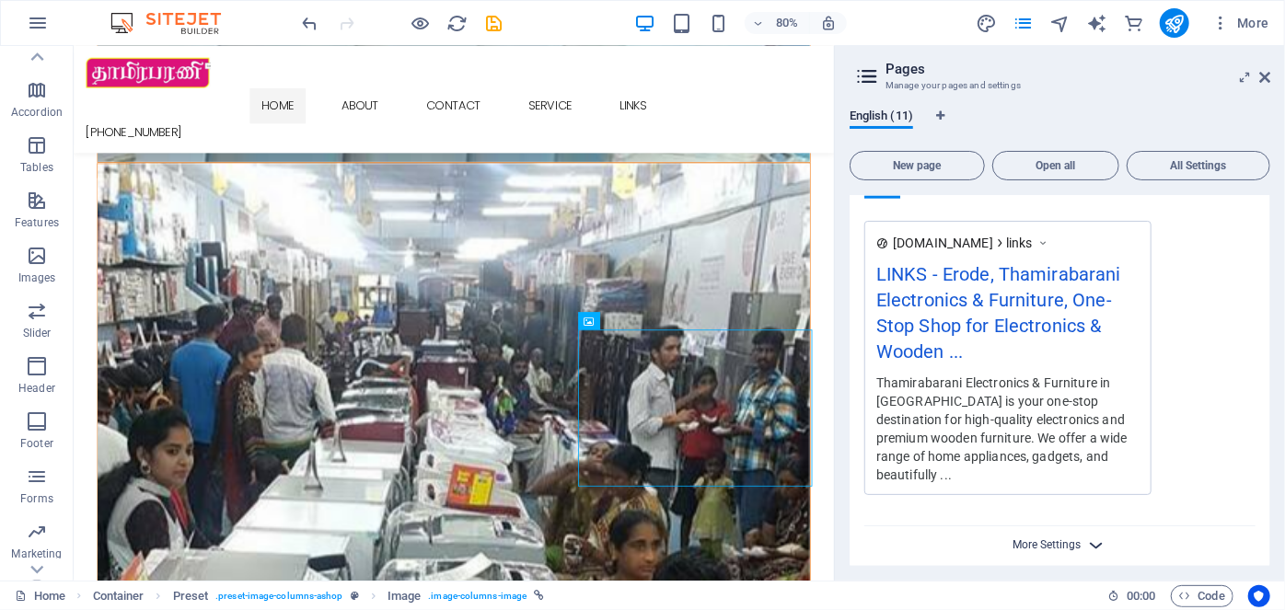
scroll to position [1102, 0]
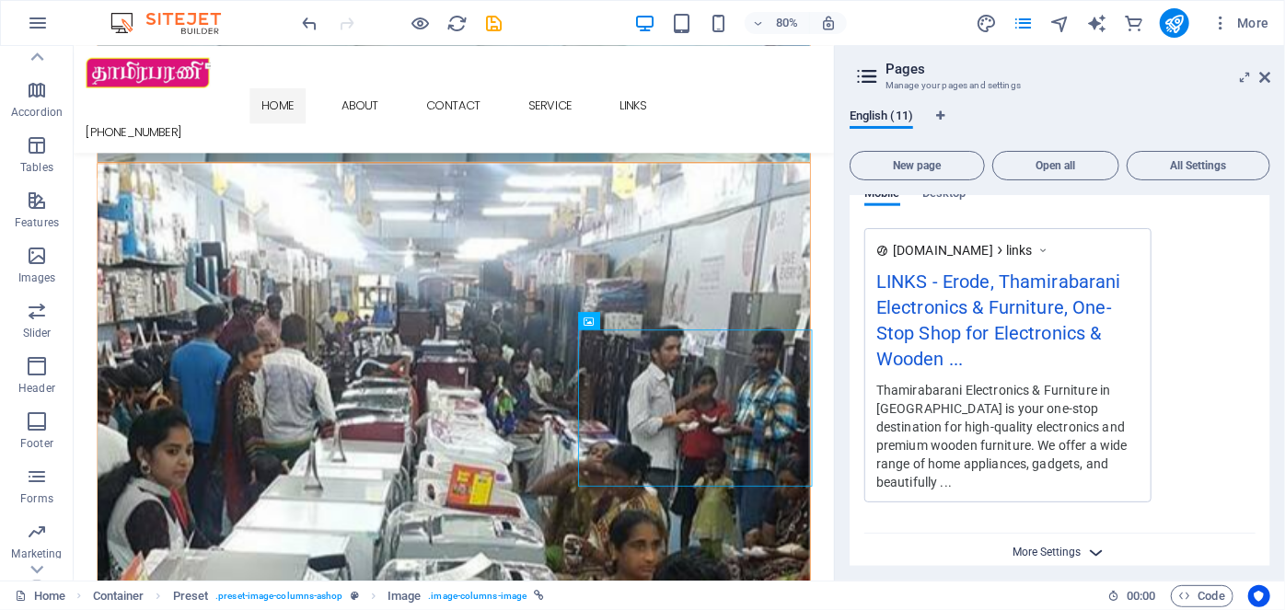
click at [1070, 546] on span "More Settings" at bounding box center [1047, 552] width 68 height 13
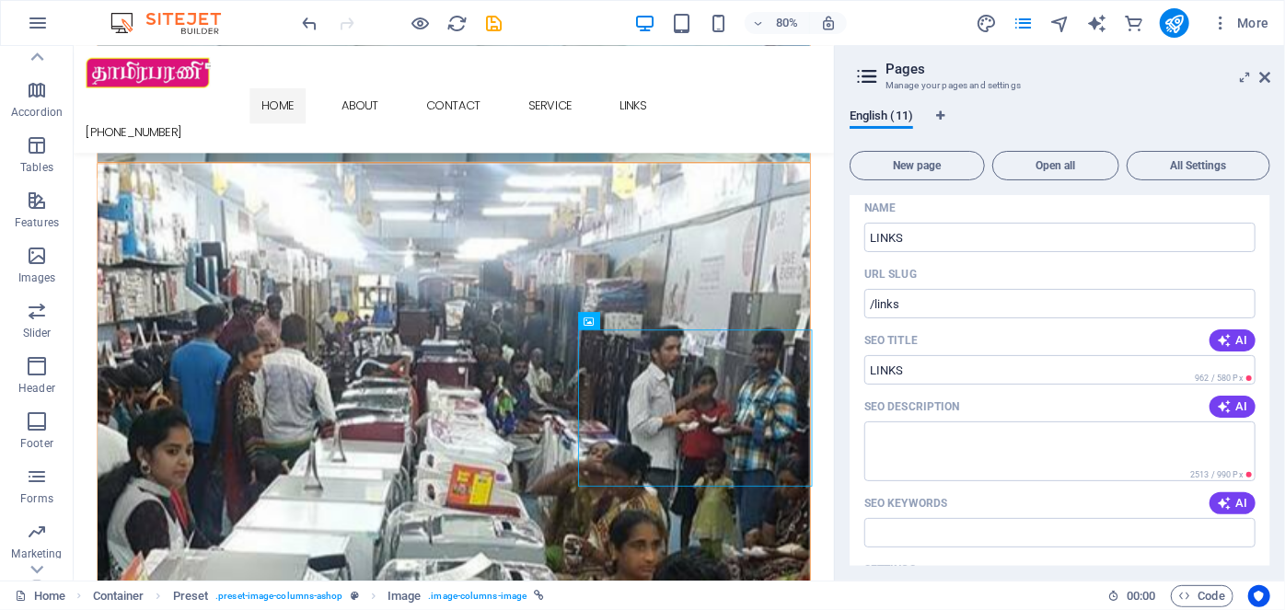
scroll to position [517, 0]
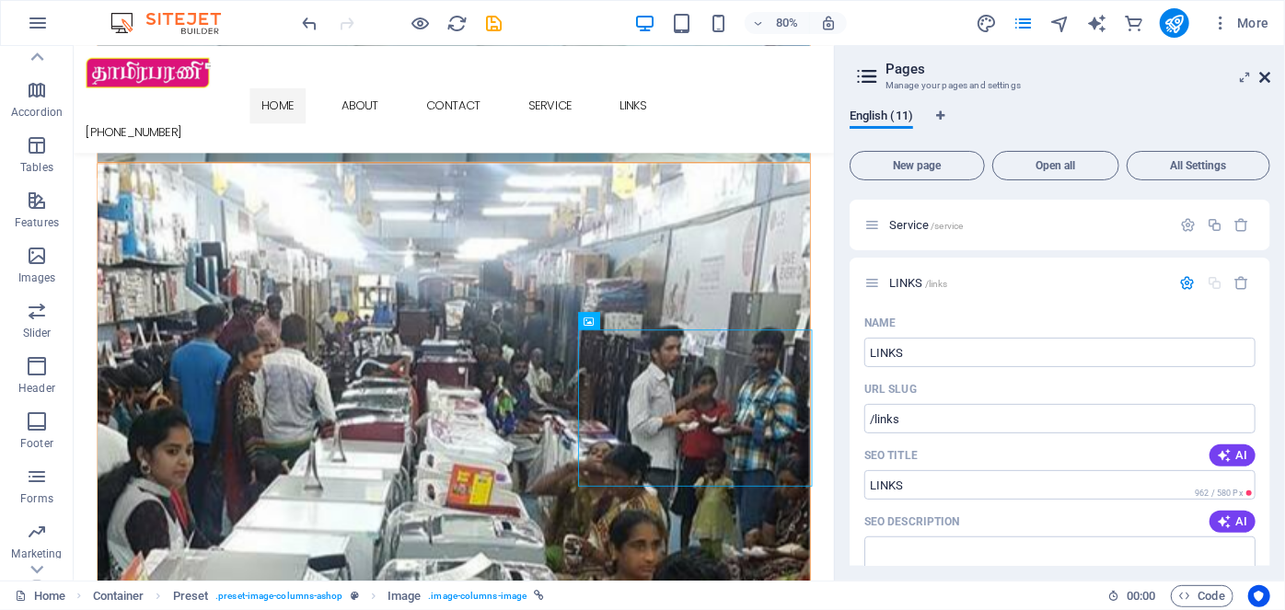
drag, startPoint x: 1262, startPoint y: 78, endPoint x: 1175, endPoint y: 64, distance: 88.5
click at [1262, 78] on icon at bounding box center [1264, 77] width 11 height 15
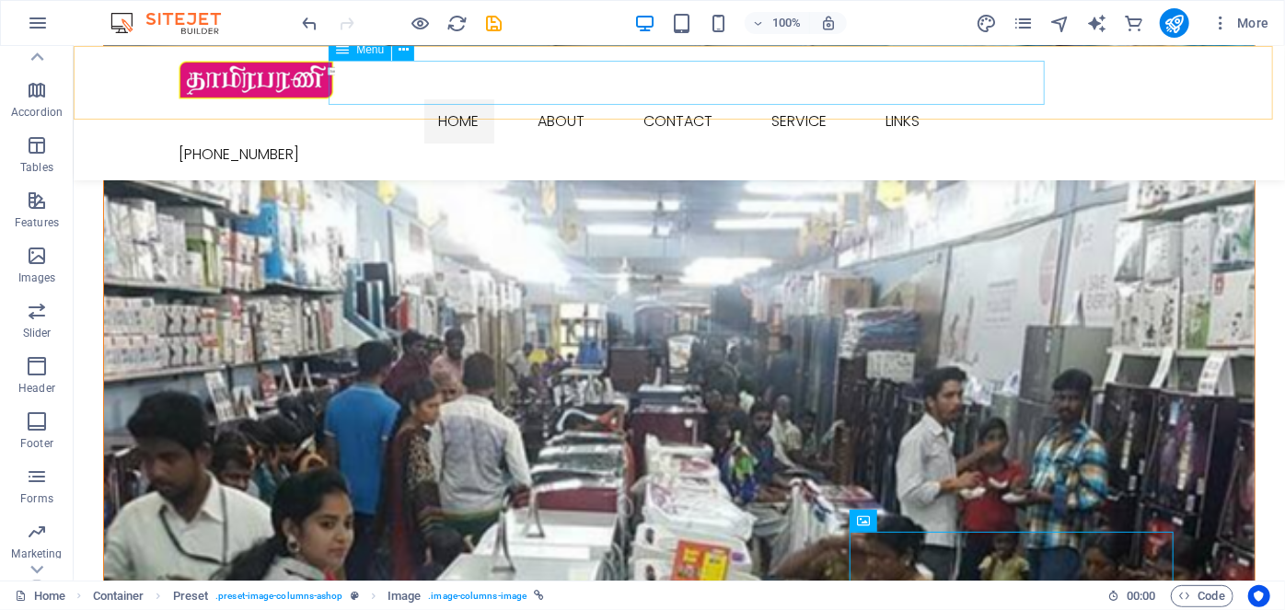
click at [912, 98] on nav "Home About Contact Service LINKS" at bounding box center [678, 120] width 1001 height 44
click at [914, 98] on nav "Home About Contact Service LINKS" at bounding box center [678, 120] width 1001 height 44
click at [340, 59] on icon at bounding box center [342, 50] width 13 height 22
click at [346, 51] on icon at bounding box center [342, 50] width 13 height 22
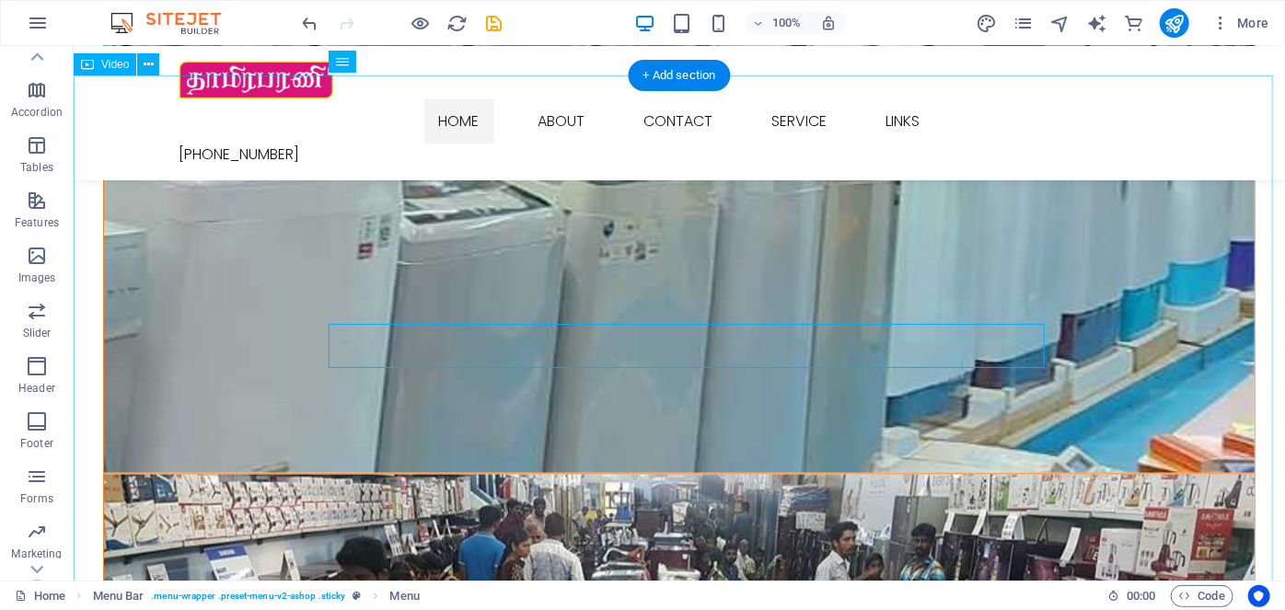
scroll to position [1087, 0]
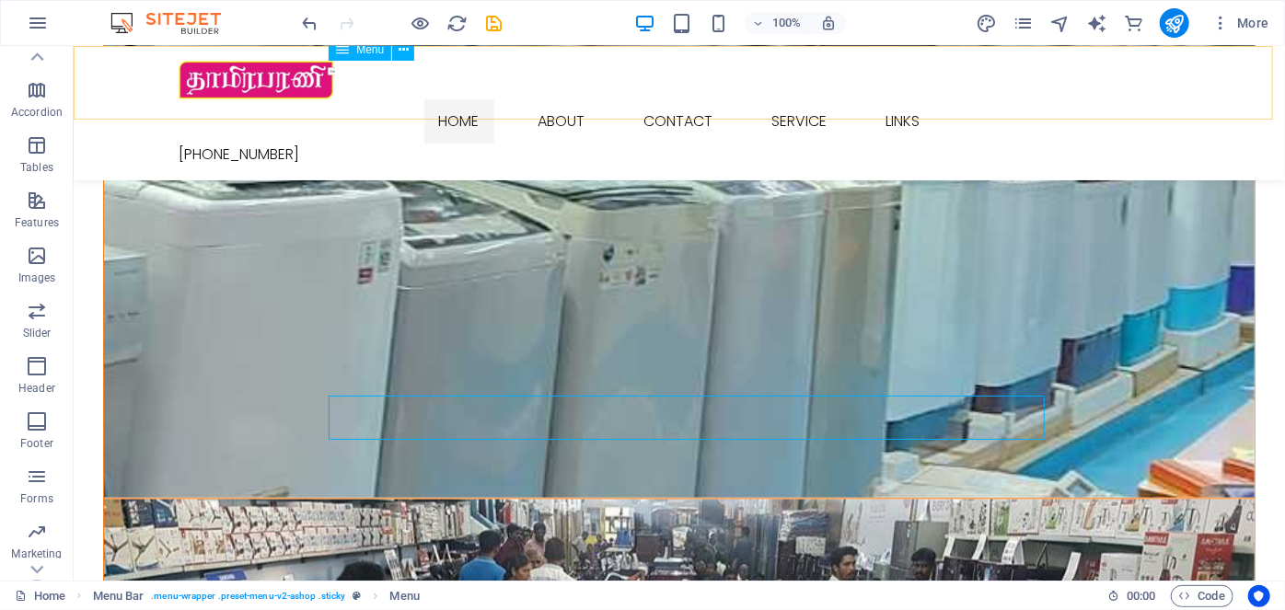
click at [548, 98] on nav "Home About Contact Service LINKS" at bounding box center [678, 120] width 1001 height 44
click at [1074, 143] on div "[PHONE_NUMBER]" at bounding box center [678, 154] width 1001 height 22
click at [902, 98] on nav "Home About Contact Service LINKS" at bounding box center [678, 120] width 1001 height 44
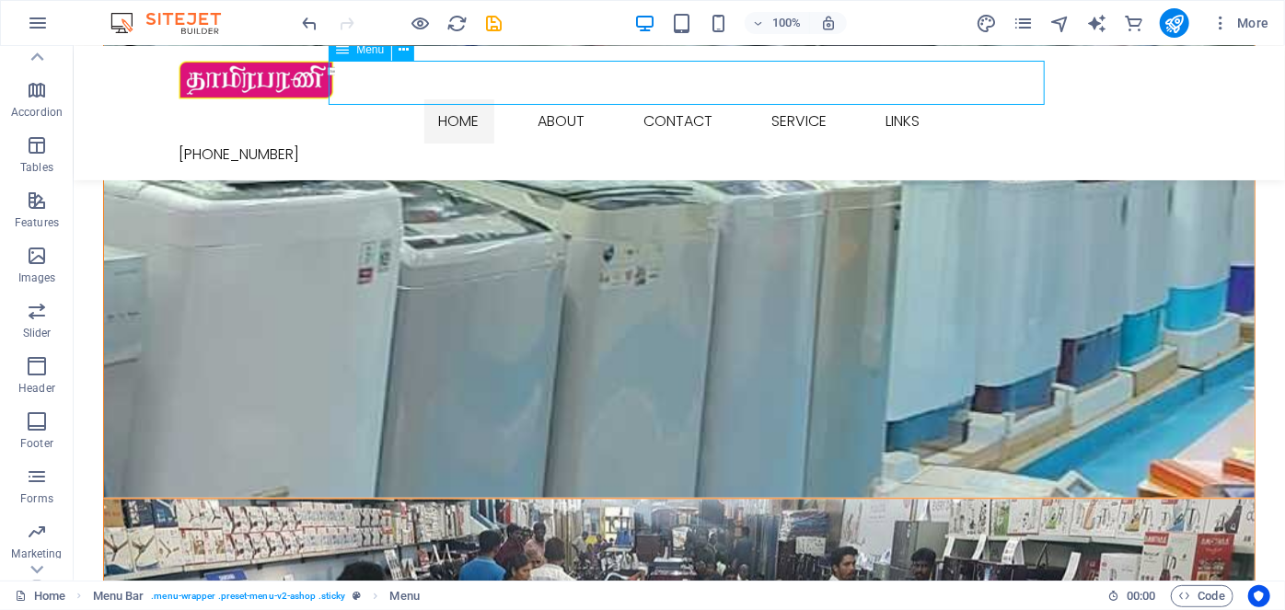
click at [901, 98] on nav "Home About Contact Service LINKS" at bounding box center [678, 120] width 1001 height 44
click at [29, 254] on icon "button" at bounding box center [37, 256] width 22 height 22
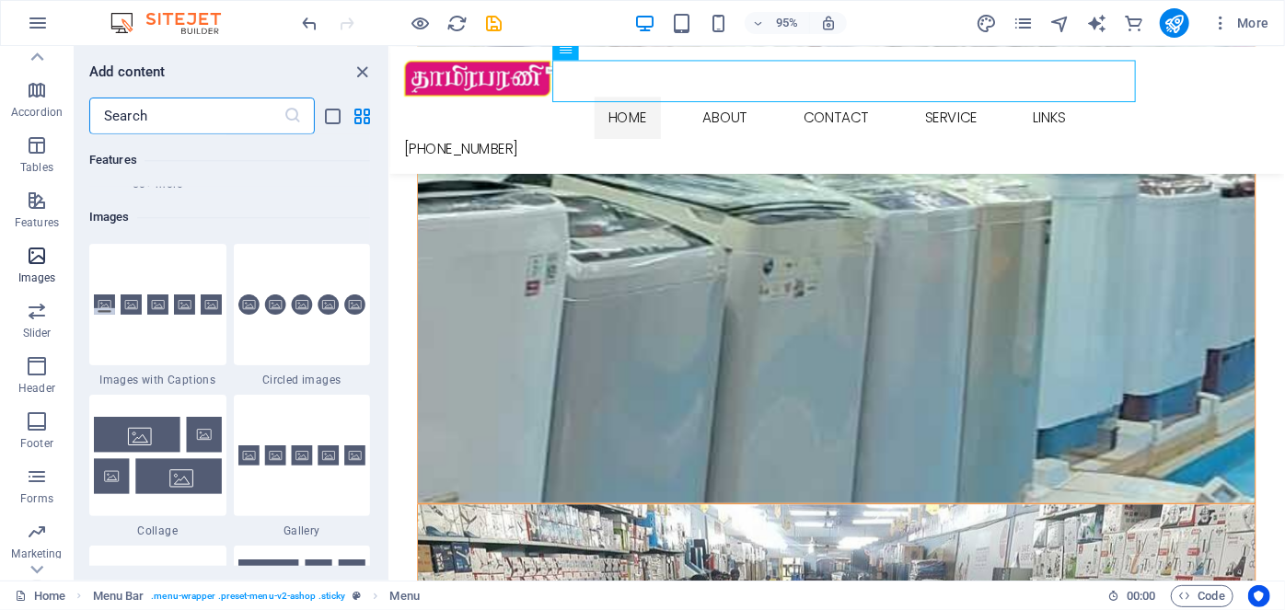
scroll to position [9481, 0]
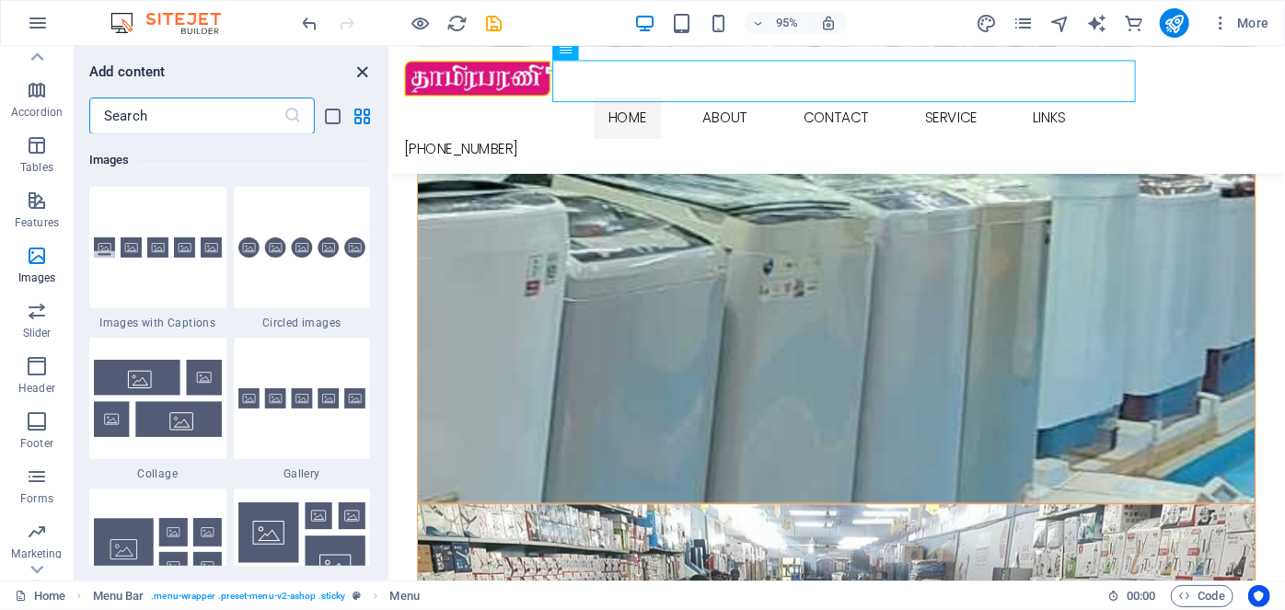
click at [368, 72] on icon "close panel" at bounding box center [362, 72] width 21 height 21
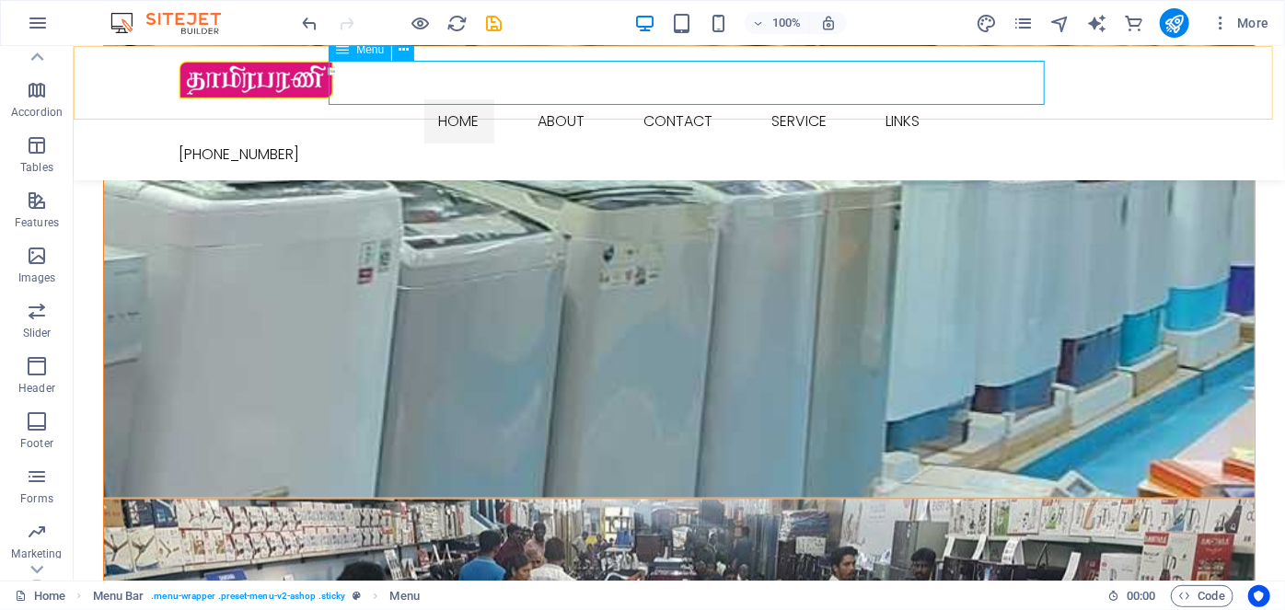
click at [573, 98] on nav "Home About Contact Service LINKS" at bounding box center [678, 120] width 1001 height 44
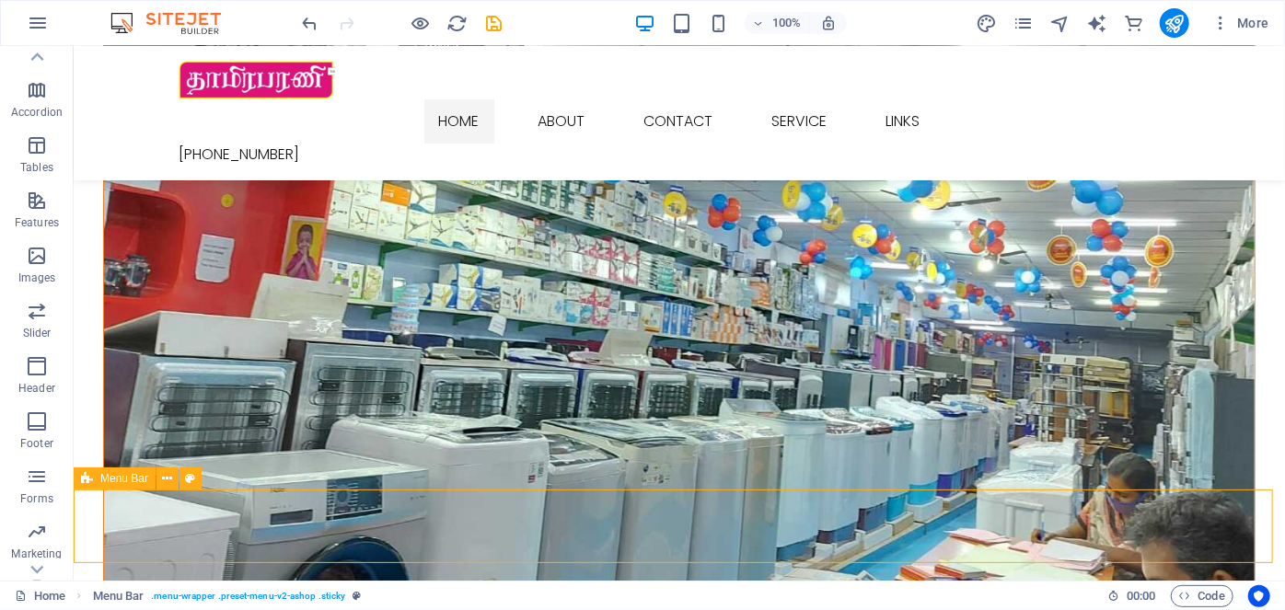
scroll to position [100, 0]
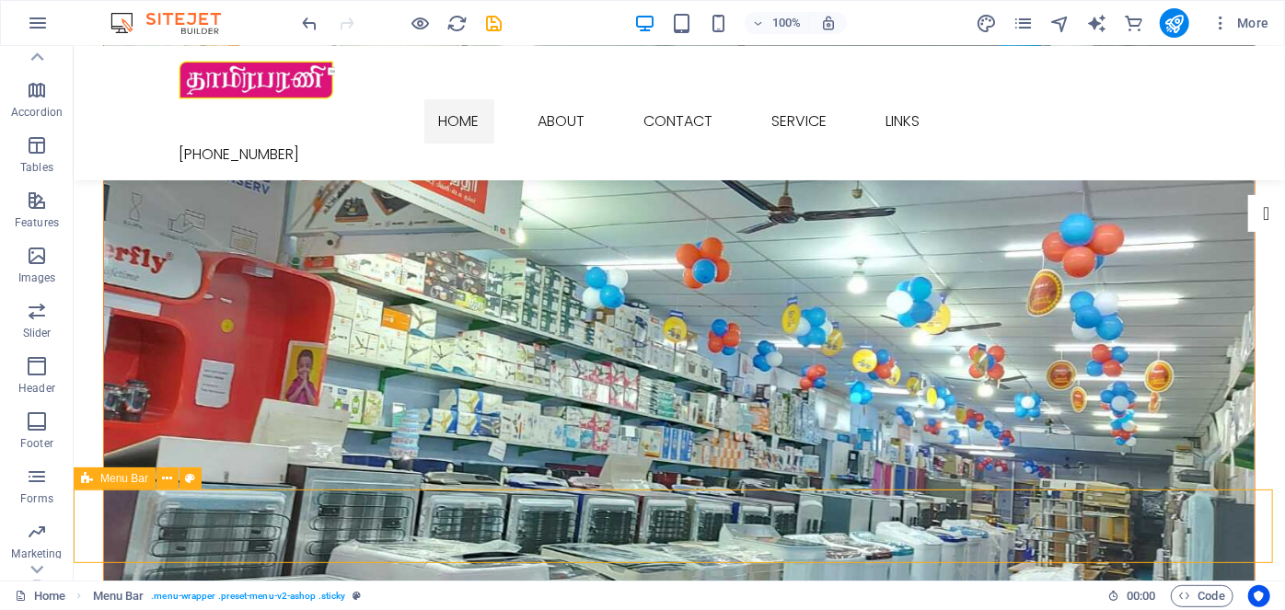
drag, startPoint x: 1214, startPoint y: 54, endPoint x: 1184, endPoint y: 60, distance: 30.0
click at [1184, 60] on div "Home About Contact Service LINKS [PHONE_NUMBER]" at bounding box center [678, 112] width 1211 height 134
